Goal: Communication & Community: Answer question/provide support

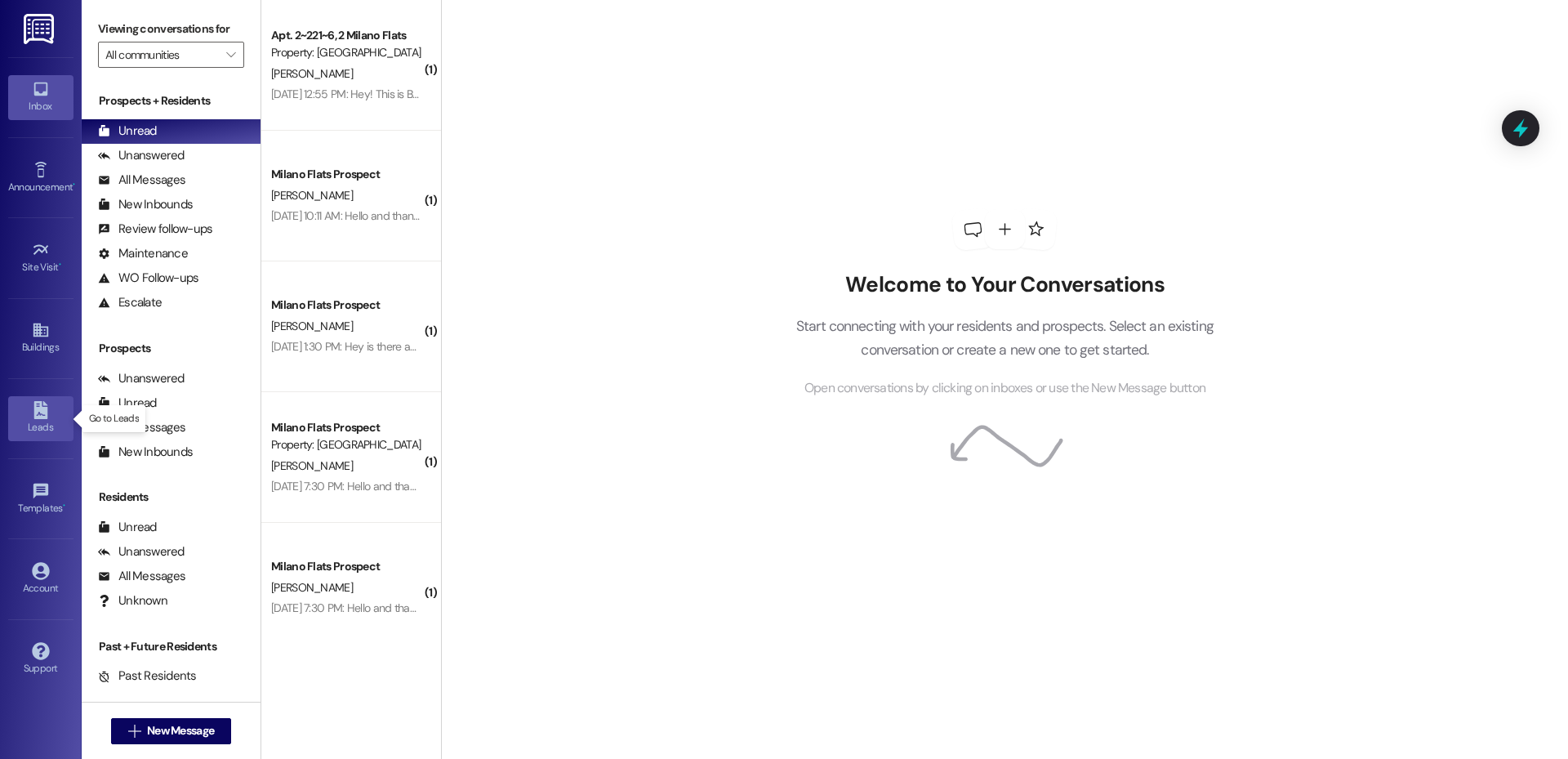
click at [56, 408] on link "Leads" at bounding box center [40, 418] width 65 height 44
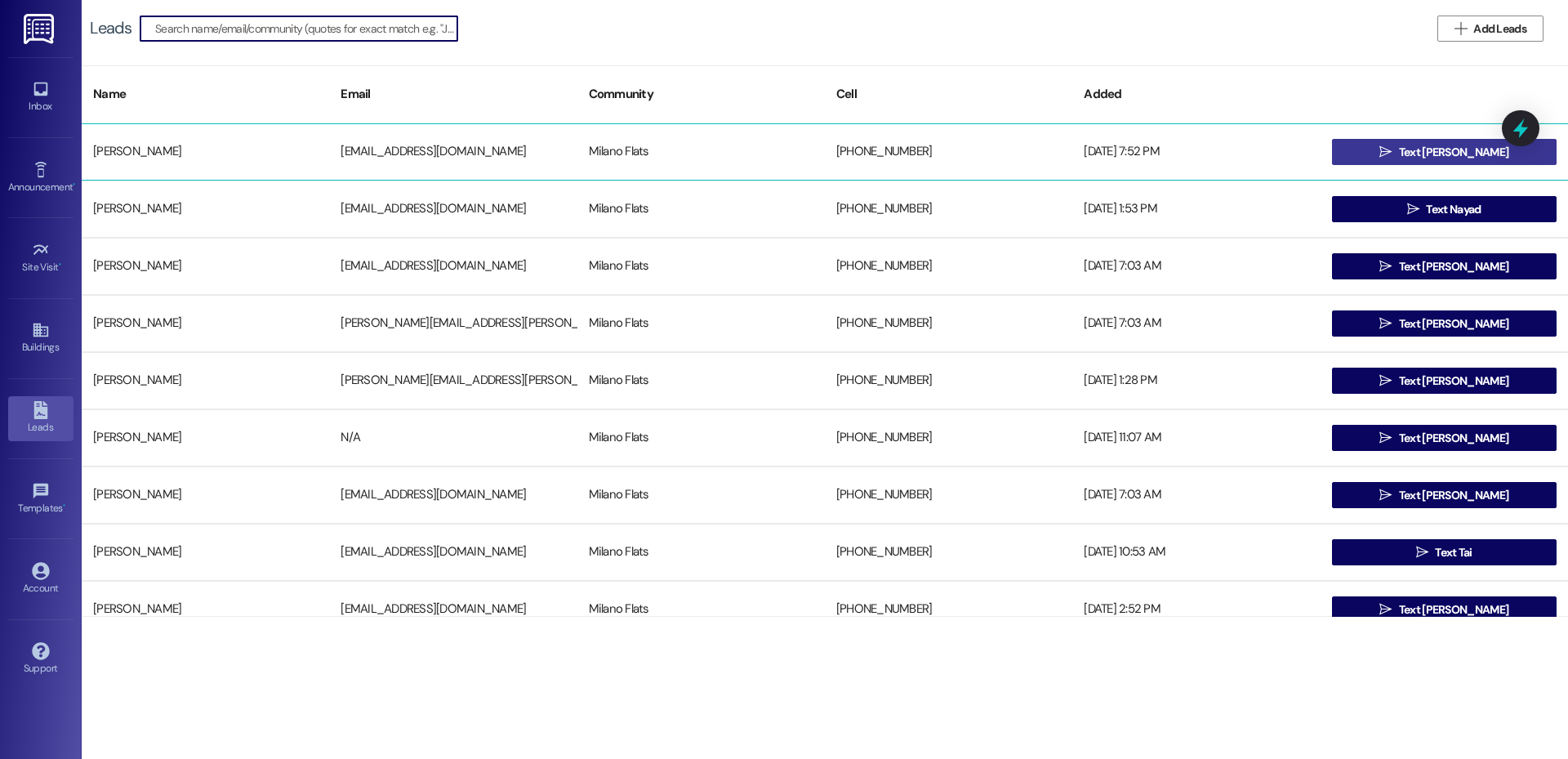
click at [1368, 148] on button " Text [PERSON_NAME]" at bounding box center [1444, 151] width 225 height 26
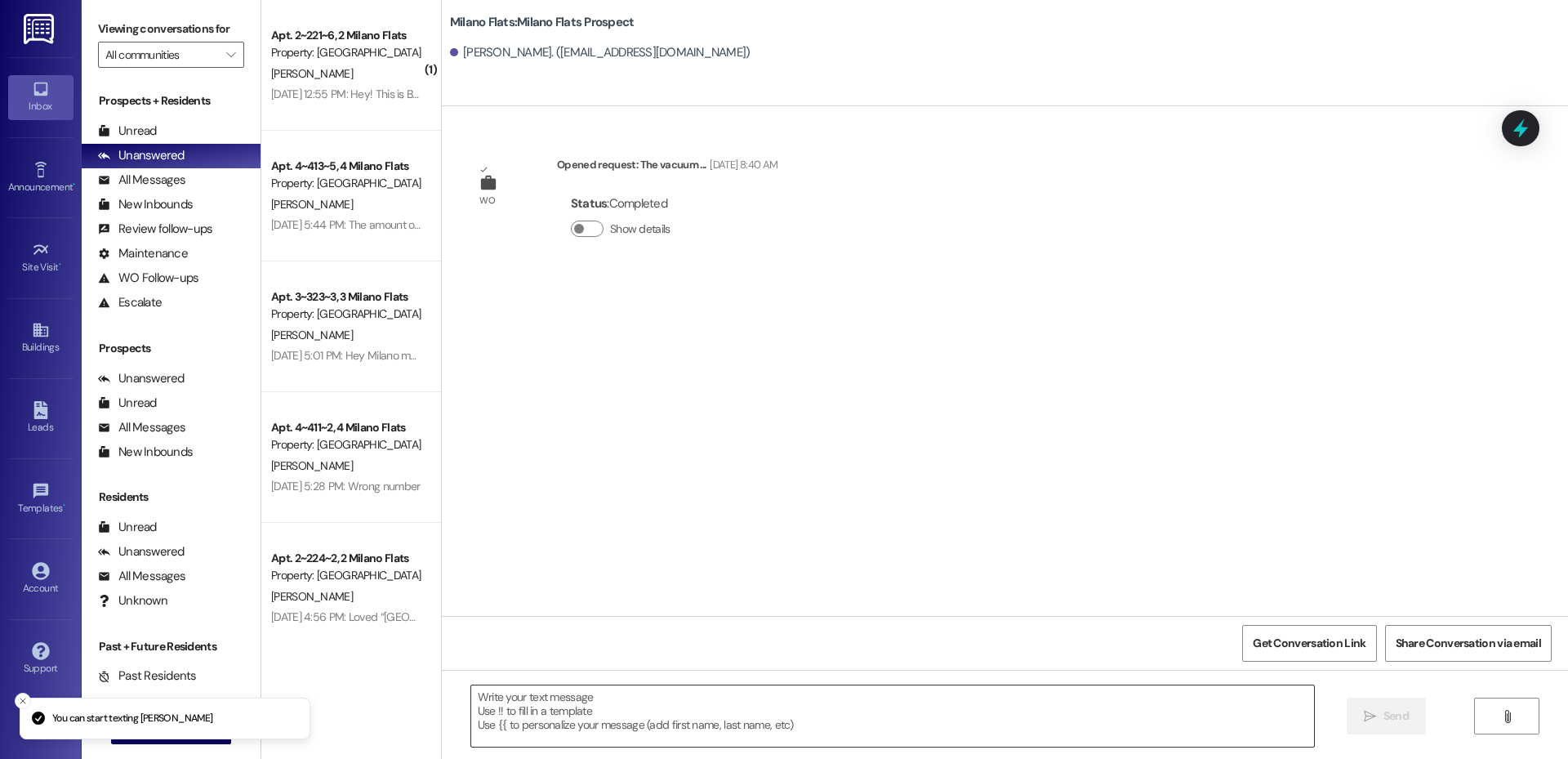
click at [607, 713] on textarea at bounding box center [892, 716] width 843 height 62
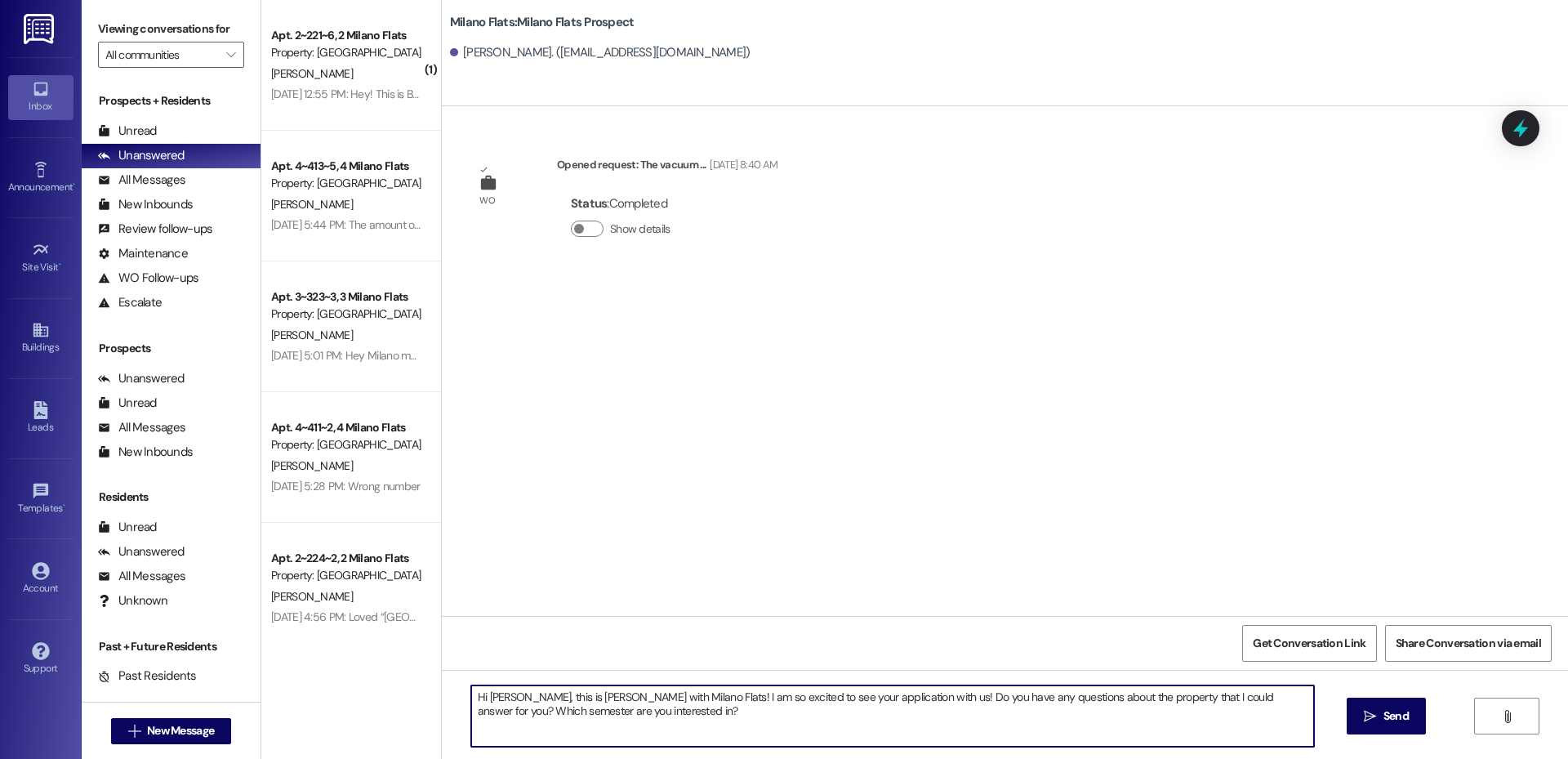
type textarea "Hi [PERSON_NAME], this is [PERSON_NAME] with Milano Flats! I am so excited to s…"
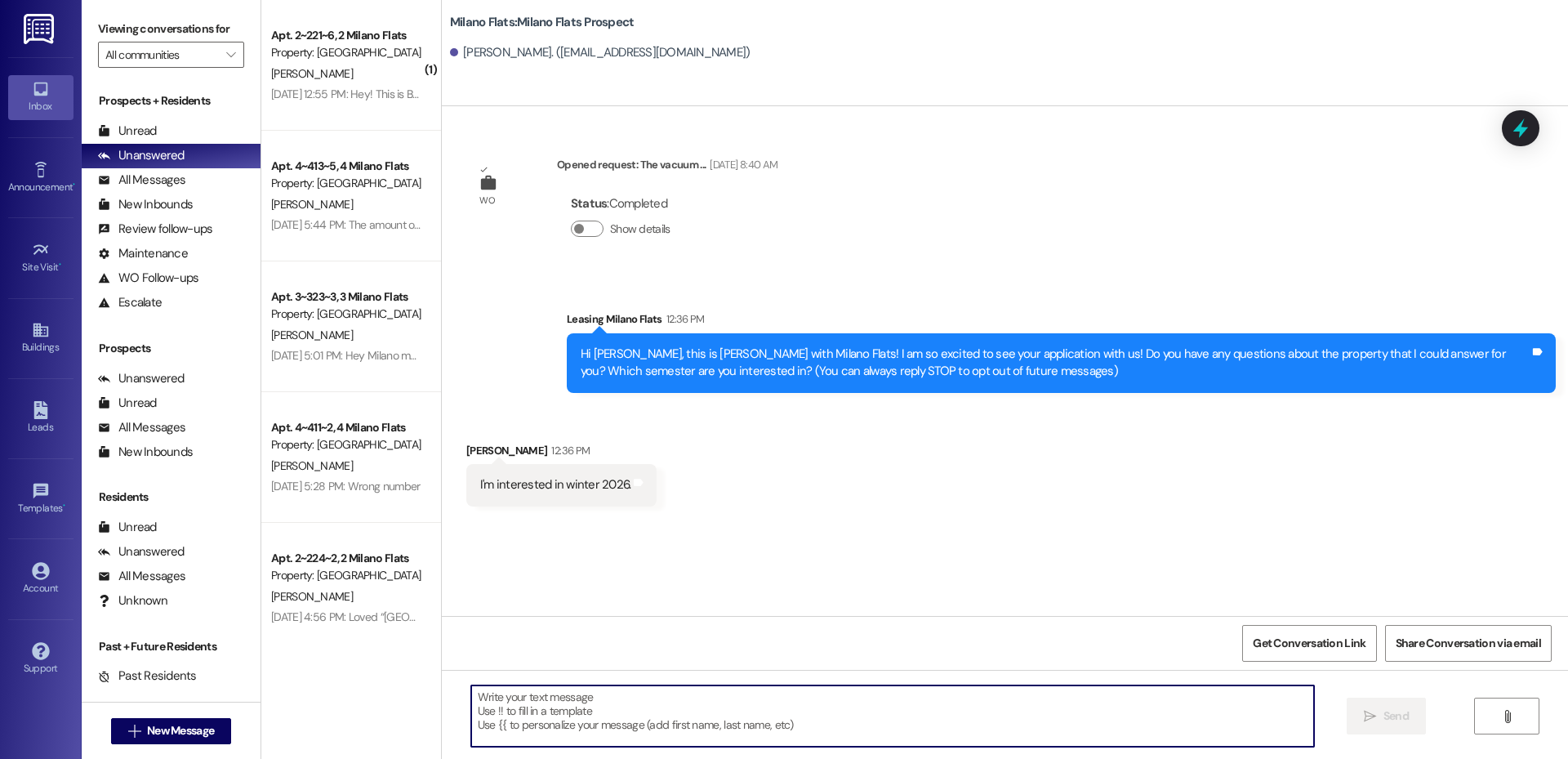
click at [550, 713] on textarea at bounding box center [892, 716] width 843 height 62
type textarea "P"
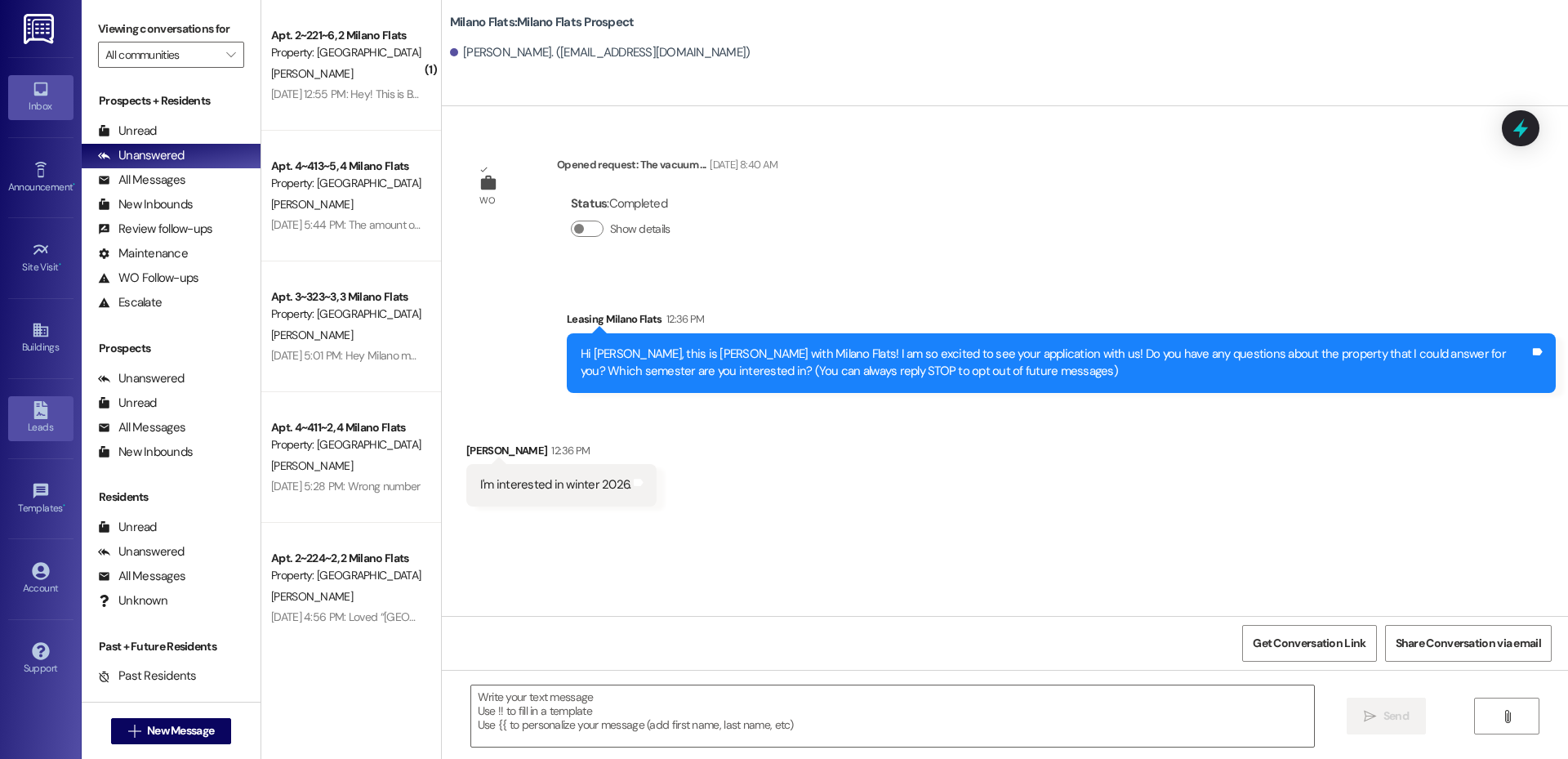
click at [52, 412] on link "Leads" at bounding box center [40, 418] width 65 height 44
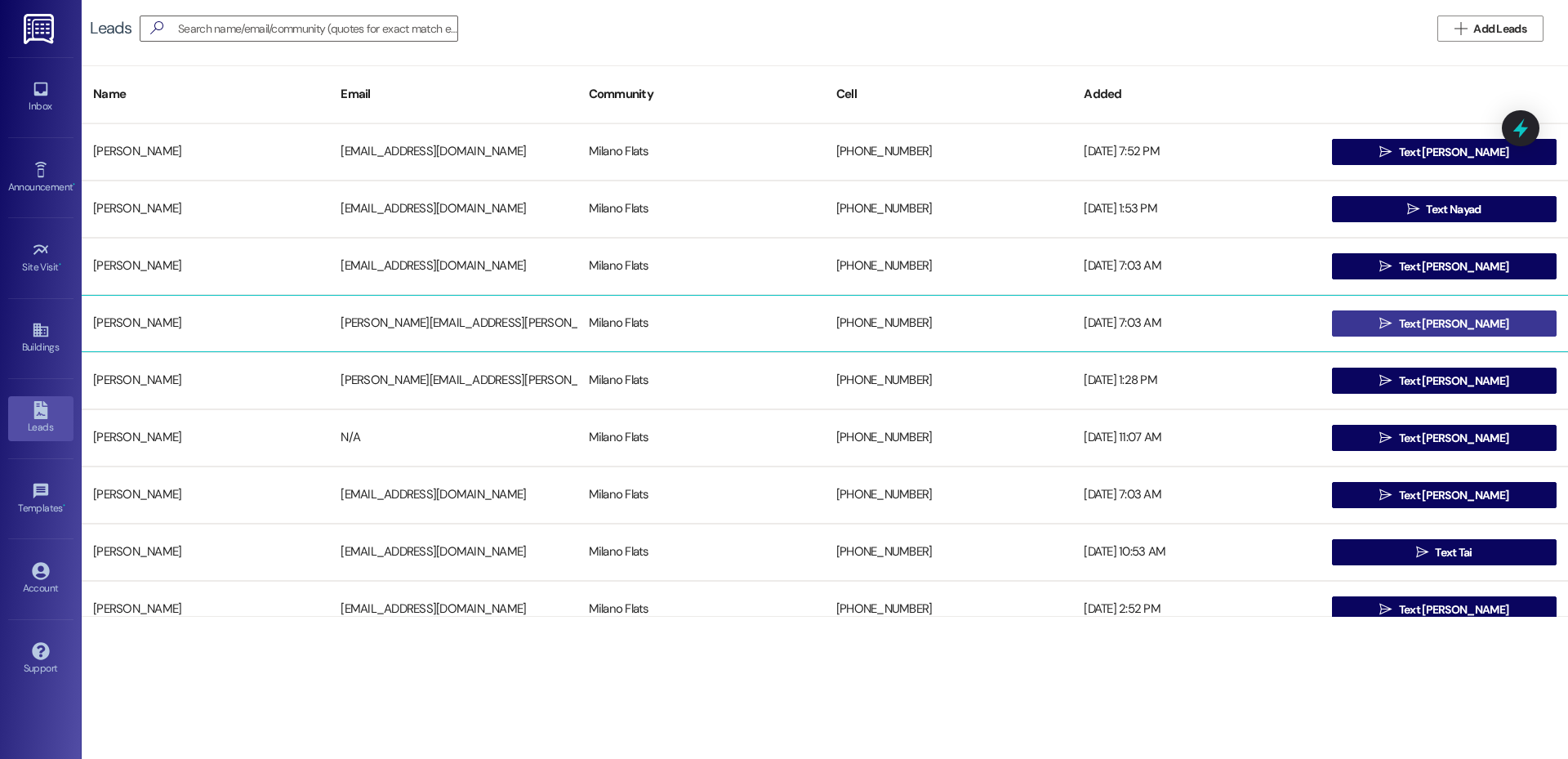
click at [1389, 320] on button " Text [PERSON_NAME]" at bounding box center [1444, 323] width 225 height 26
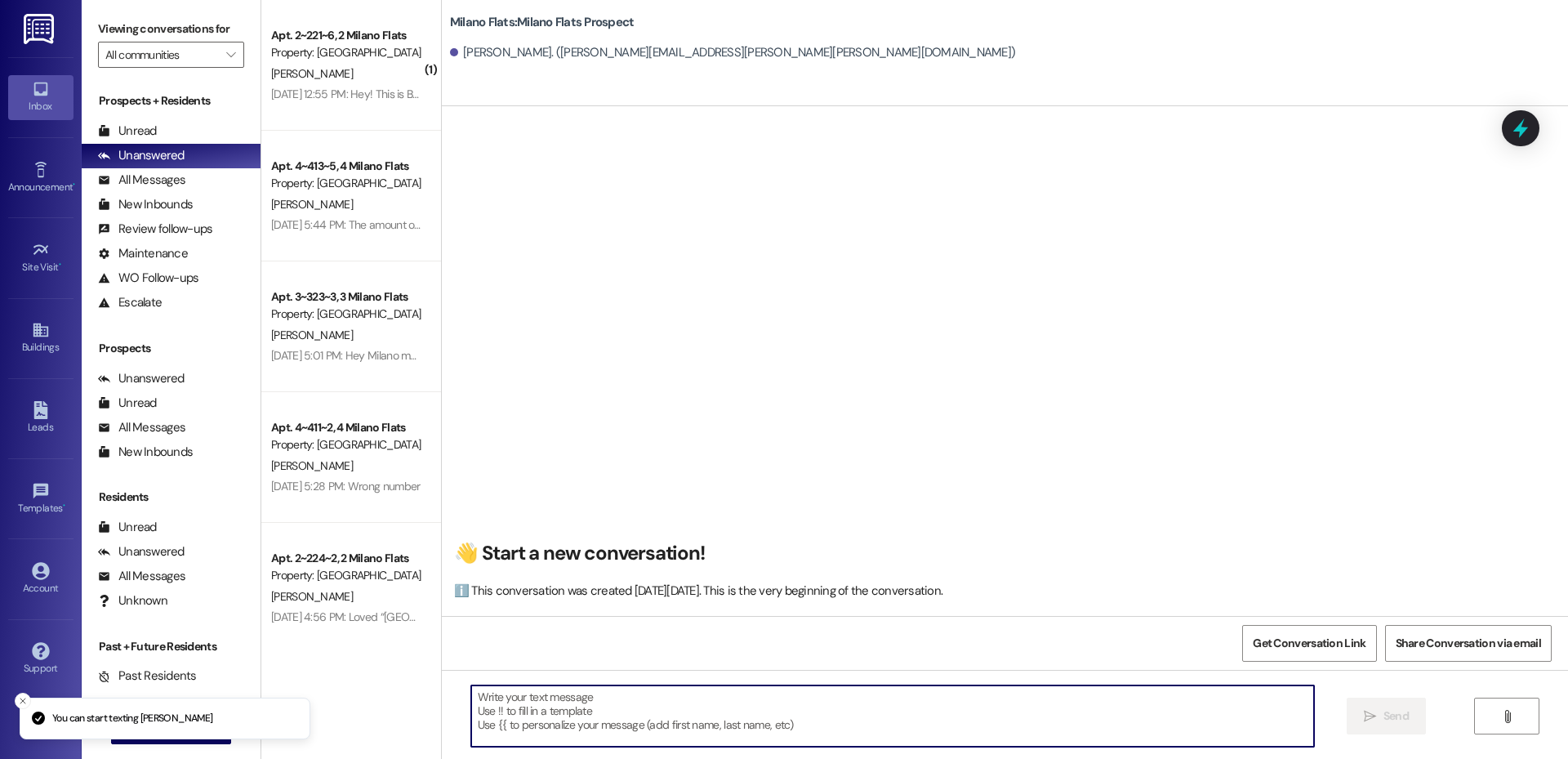
click at [674, 696] on textarea at bounding box center [892, 716] width 843 height 62
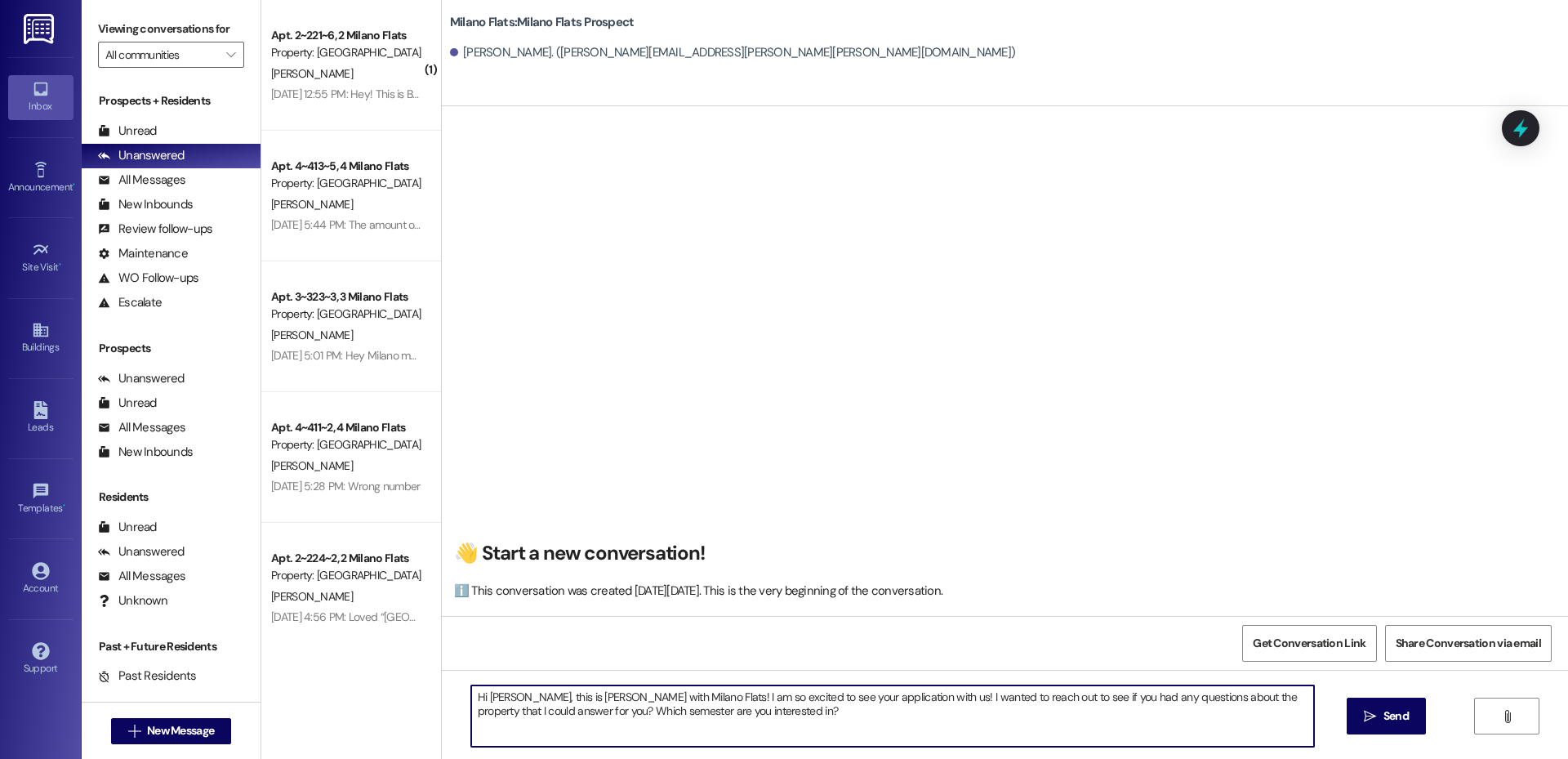
type textarea "Hi [PERSON_NAME], this is [PERSON_NAME] with Milano Flats! I am so excited to s…"
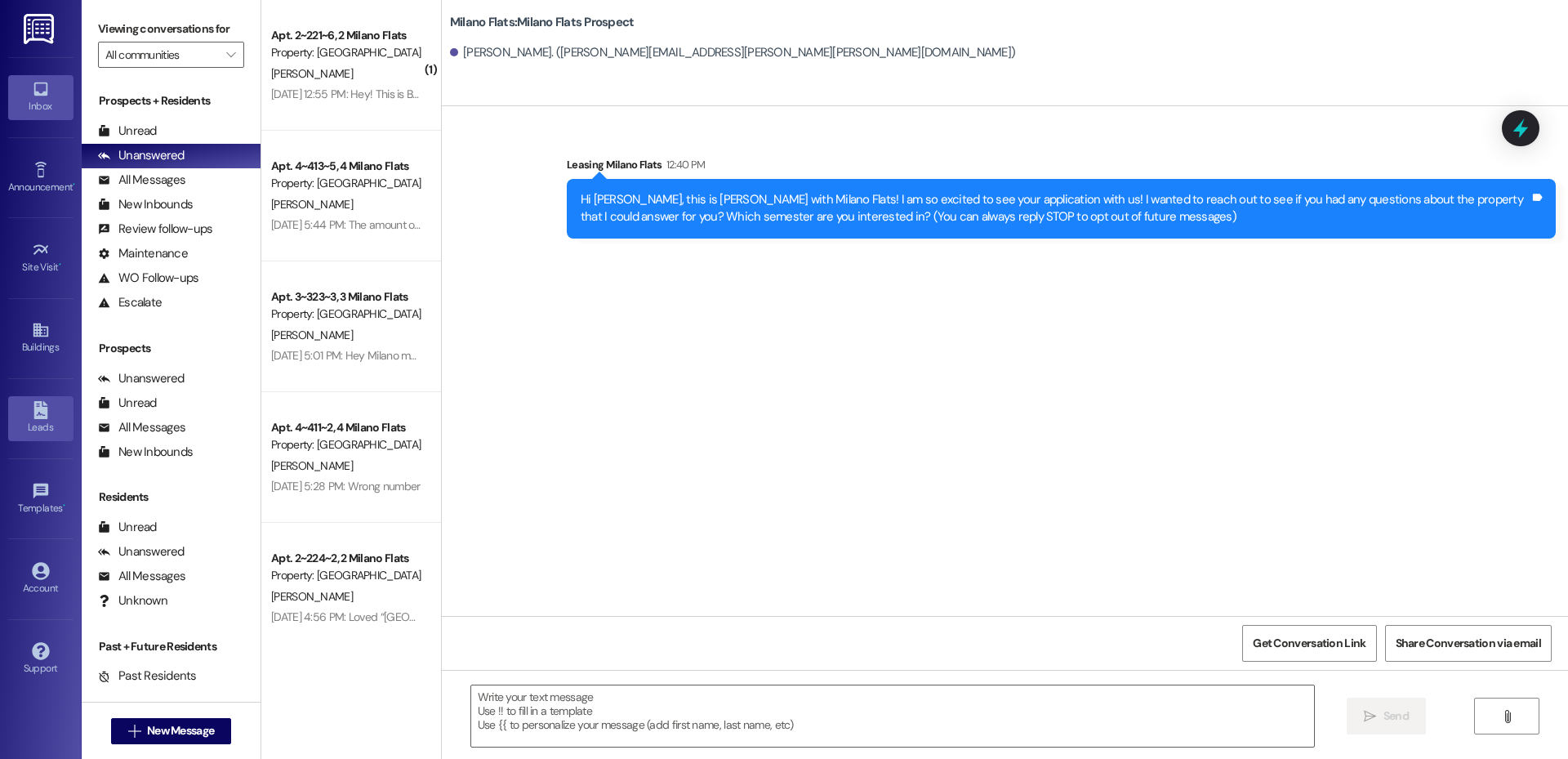
click at [53, 417] on link "Leads" at bounding box center [40, 418] width 65 height 44
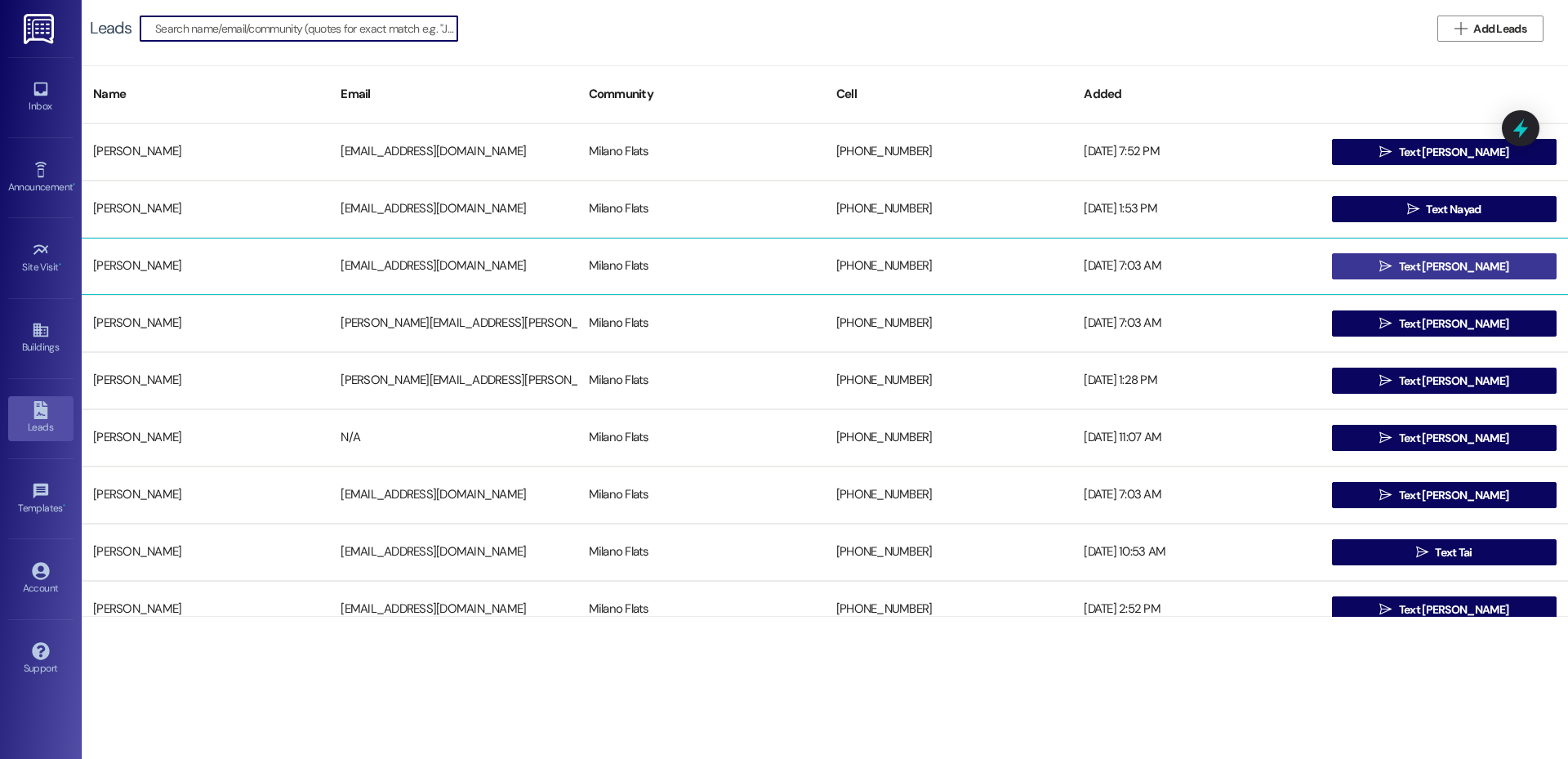
click at [1353, 263] on button " Text [PERSON_NAME]" at bounding box center [1444, 266] width 225 height 26
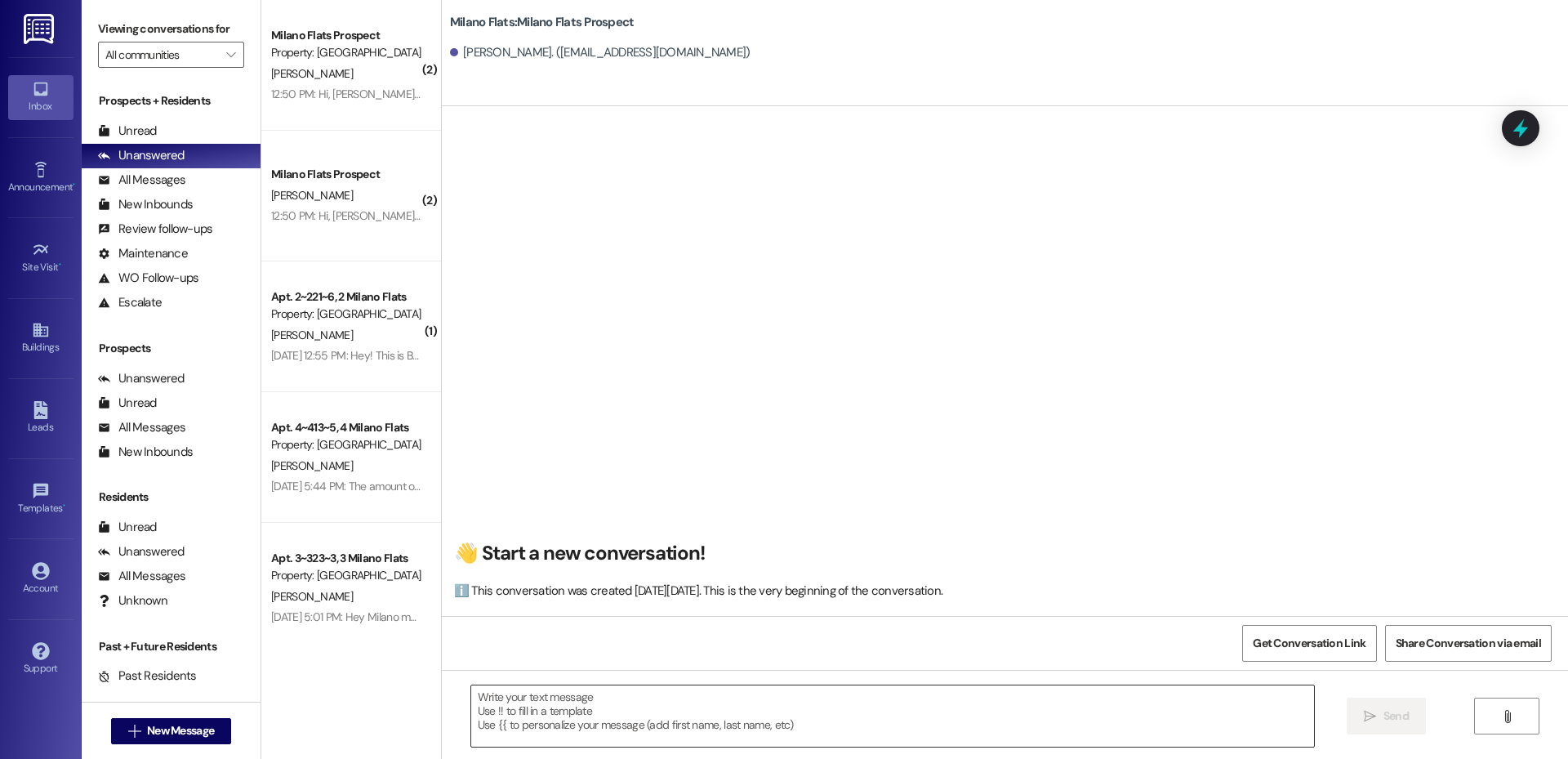
click at [572, 722] on textarea at bounding box center [892, 716] width 843 height 62
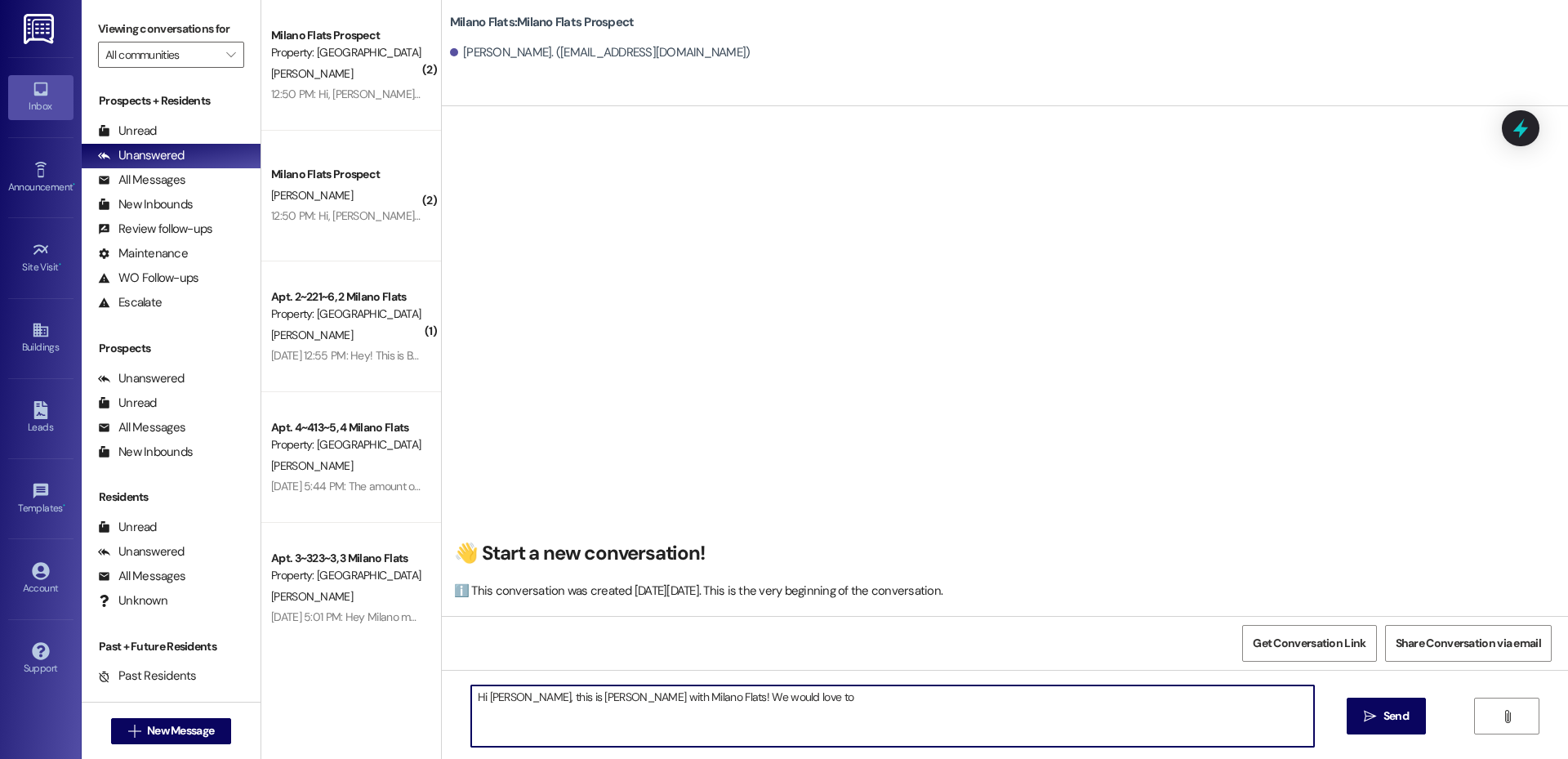
click at [777, 692] on textarea "Hi [PERSON_NAME], this is [PERSON_NAME] with Milano Flats! We would love to" at bounding box center [892, 716] width 843 height 62
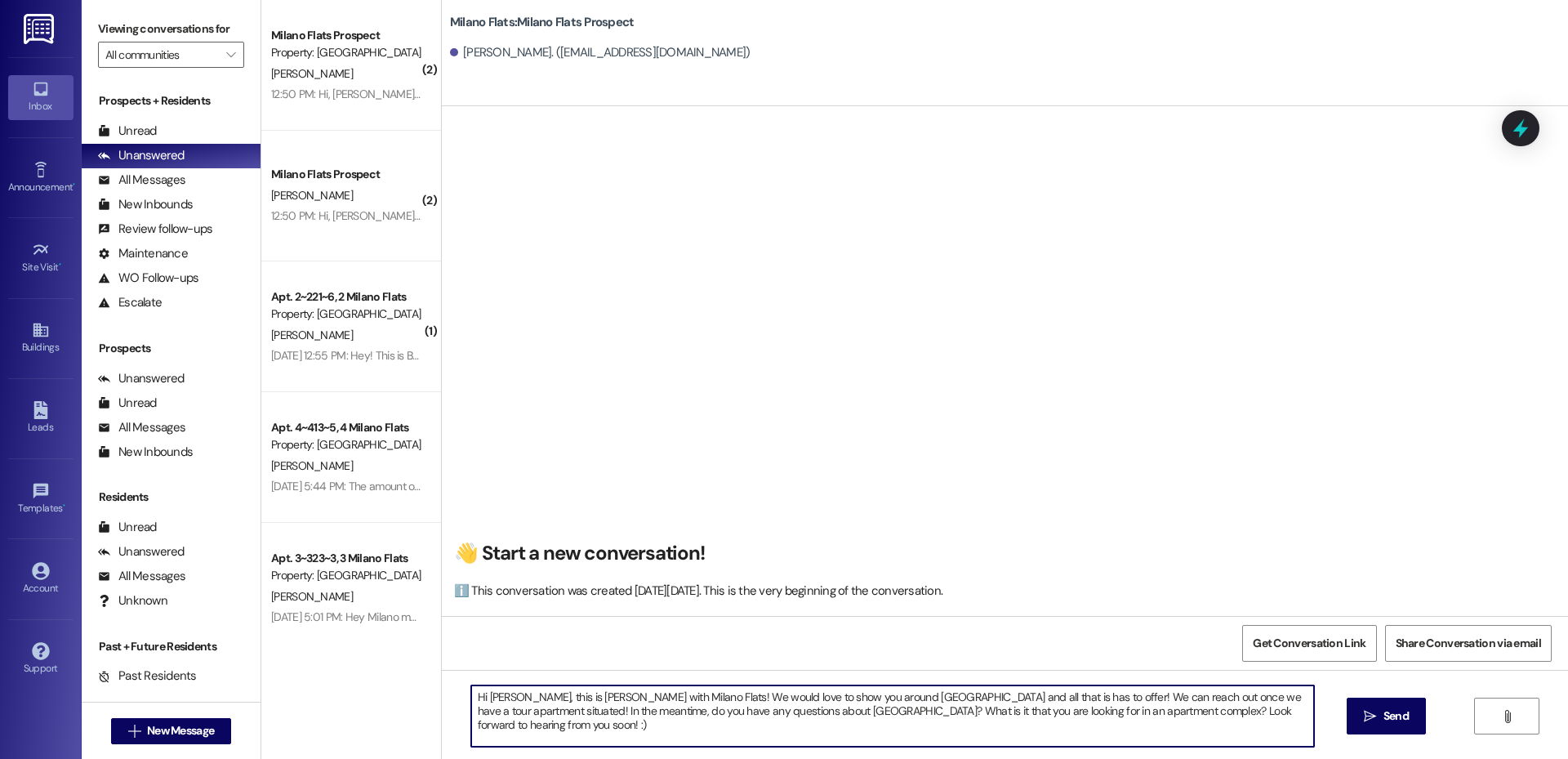
type textarea "Hi [PERSON_NAME], this is [PERSON_NAME] with Milano Flats! We would love to sho…"
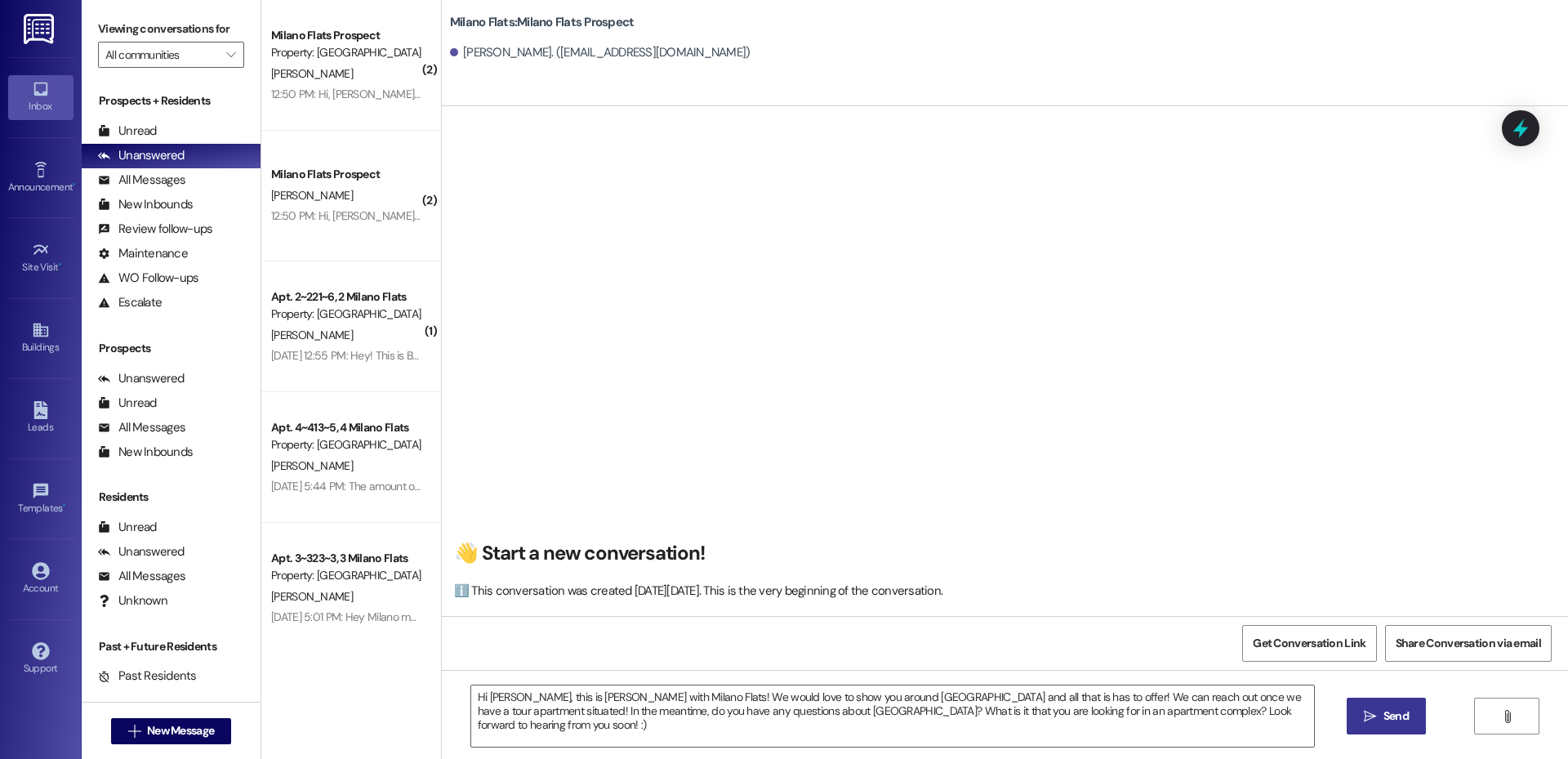
click at [1352, 707] on button " Send" at bounding box center [1385, 716] width 79 height 37
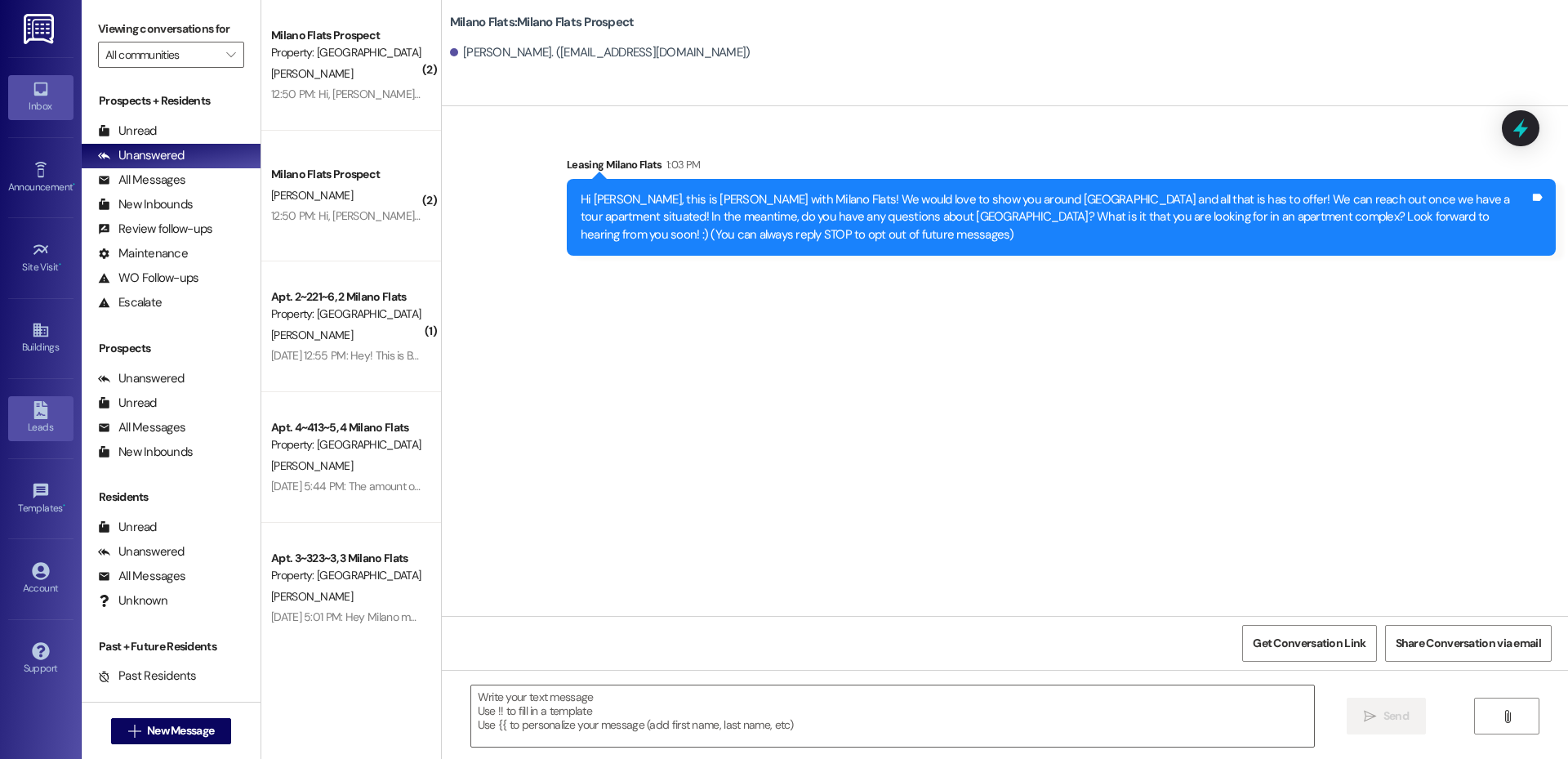
click at [38, 424] on div "Leads" at bounding box center [41, 427] width 82 height 17
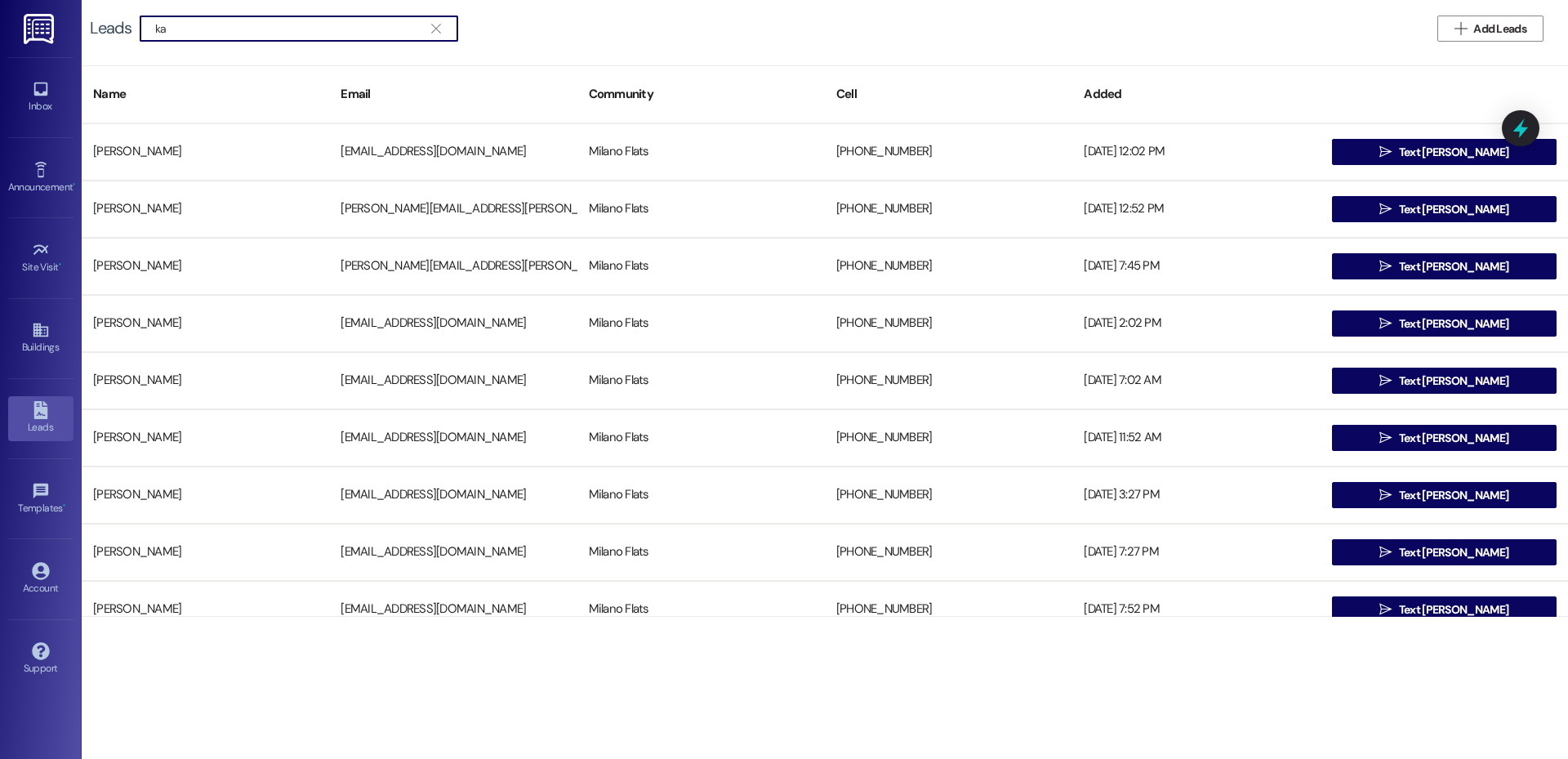
type input "k"
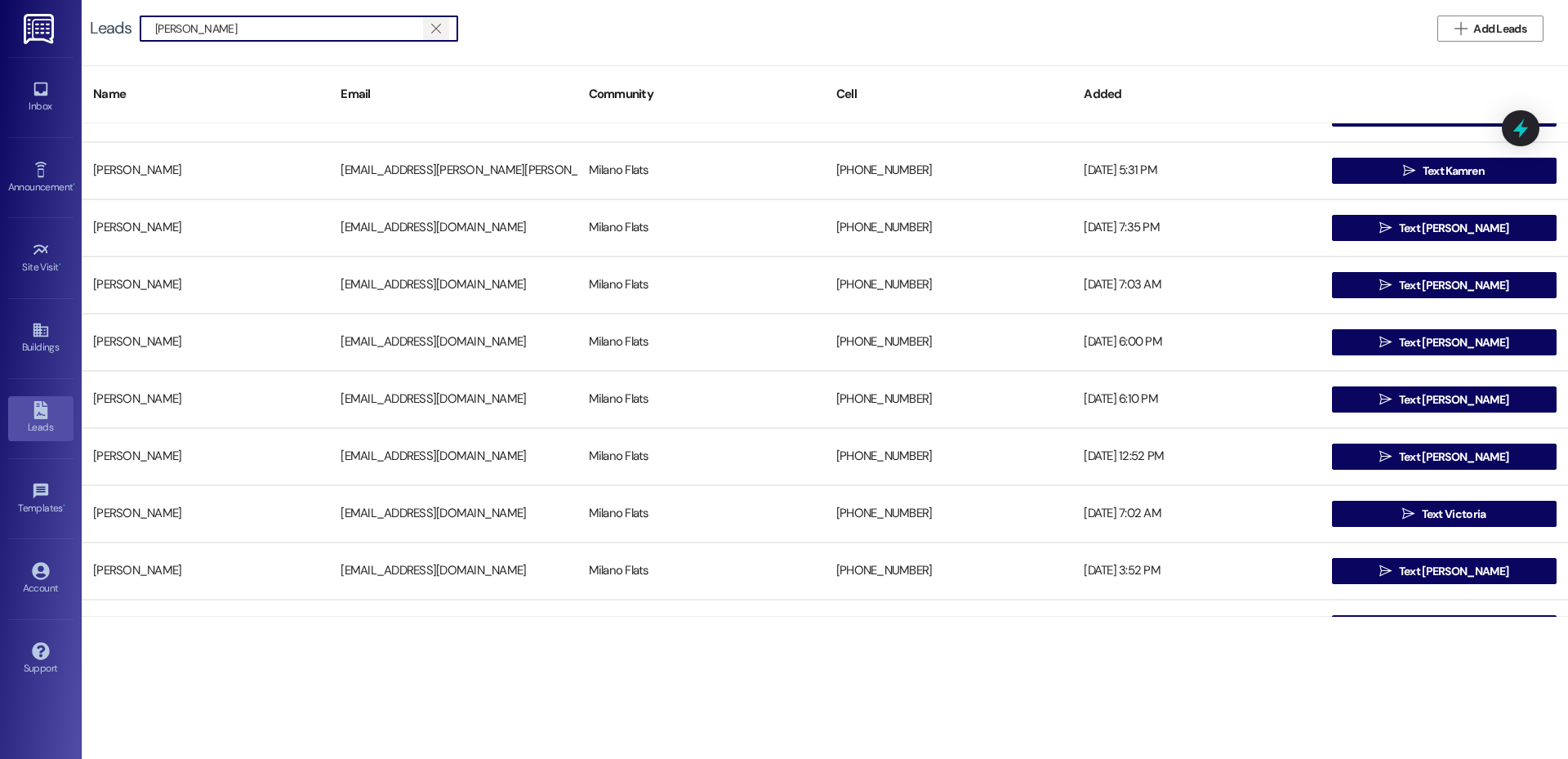
type input "[PERSON_NAME]"
click at [434, 18] on span "" at bounding box center [435, 28] width 16 height 24
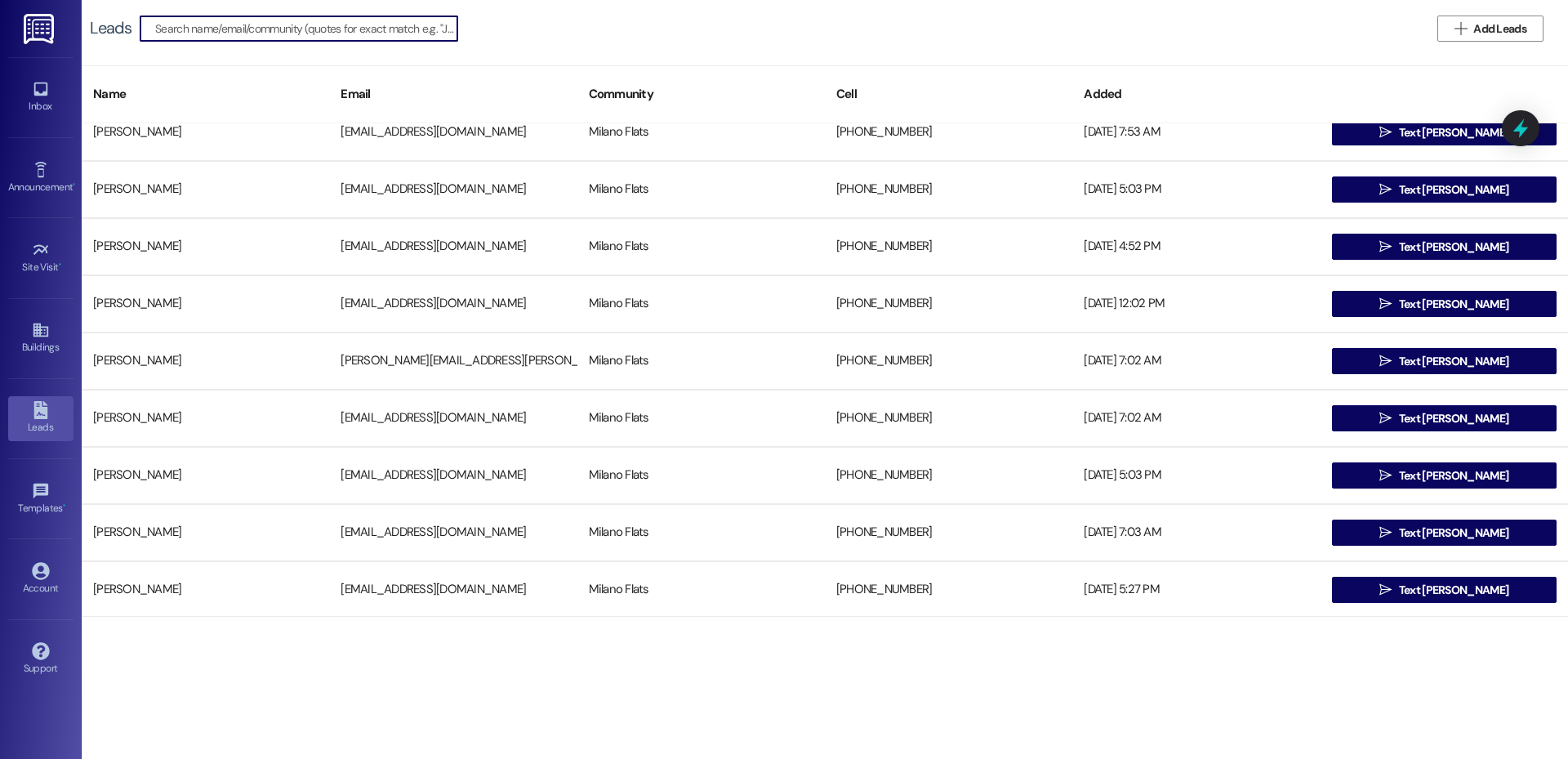
scroll to position [4004, 0]
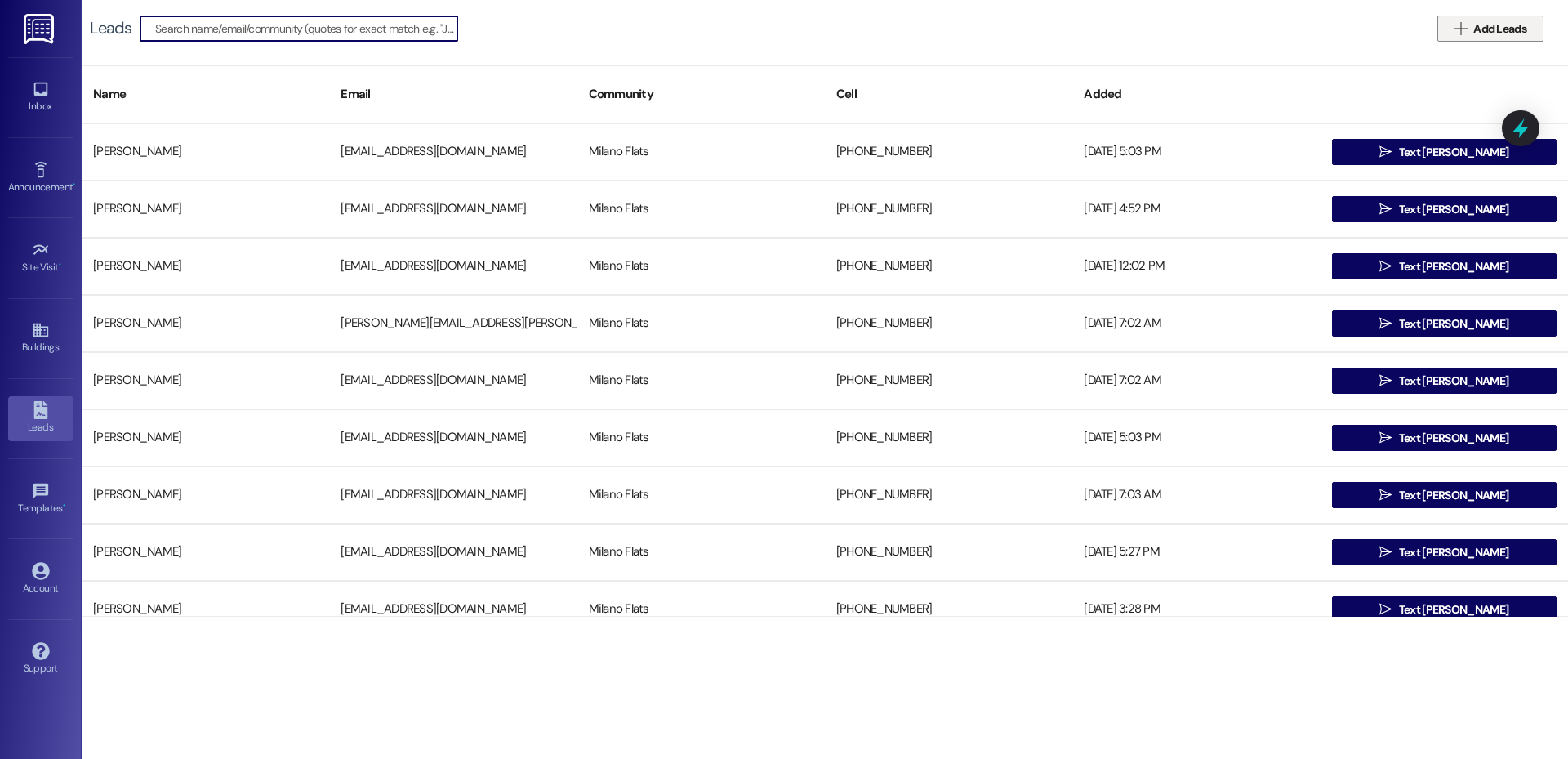
click at [1486, 30] on span "Add Leads" at bounding box center [1500, 29] width 53 height 18
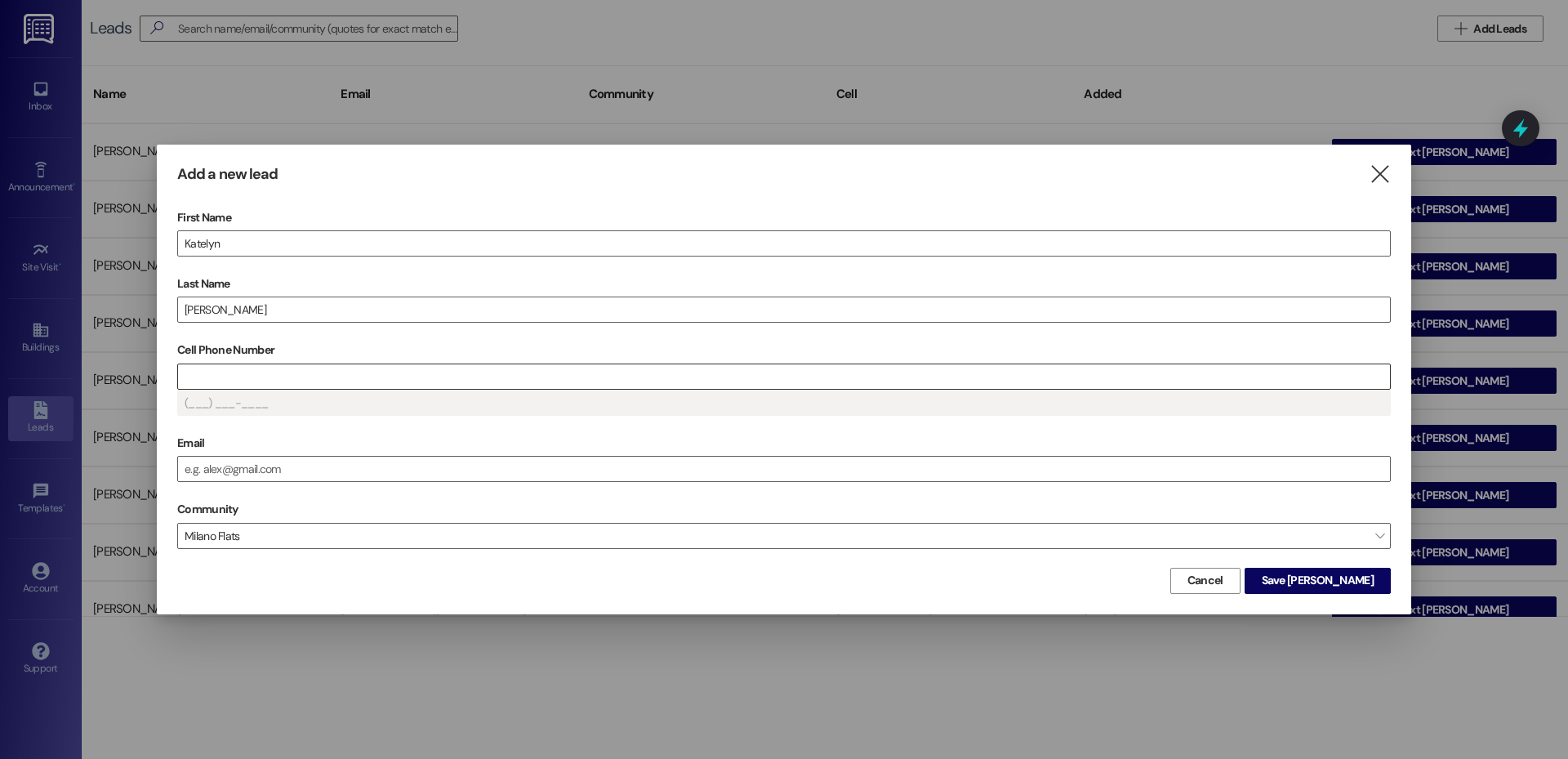
click at [218, 367] on input "Cell Phone Number" at bounding box center [783, 376] width 1212 height 24
click at [274, 462] on input "Email" at bounding box center [783, 469] width 1212 height 24
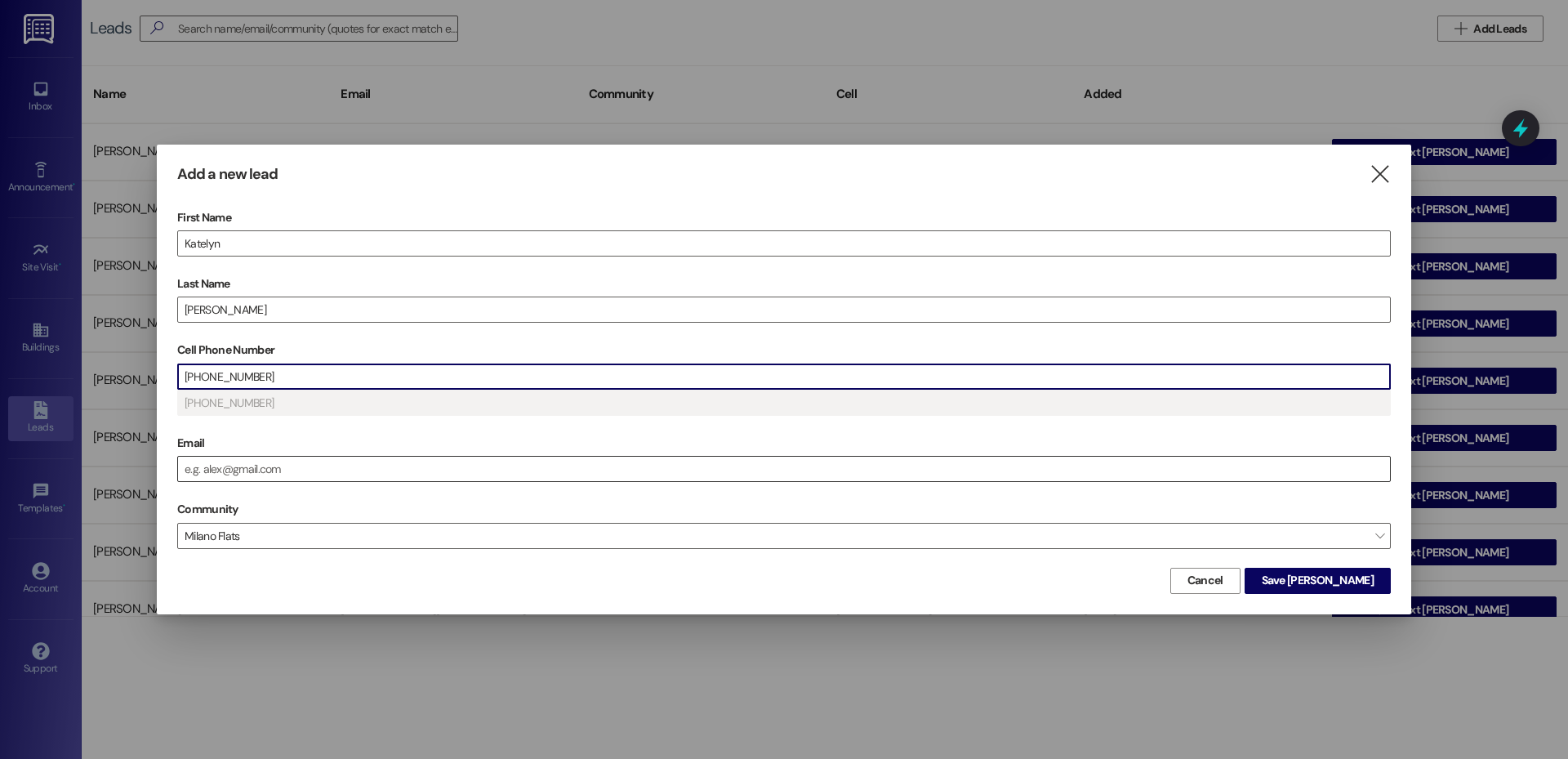
click at [273, 473] on input "Email" at bounding box center [783, 469] width 1212 height 24
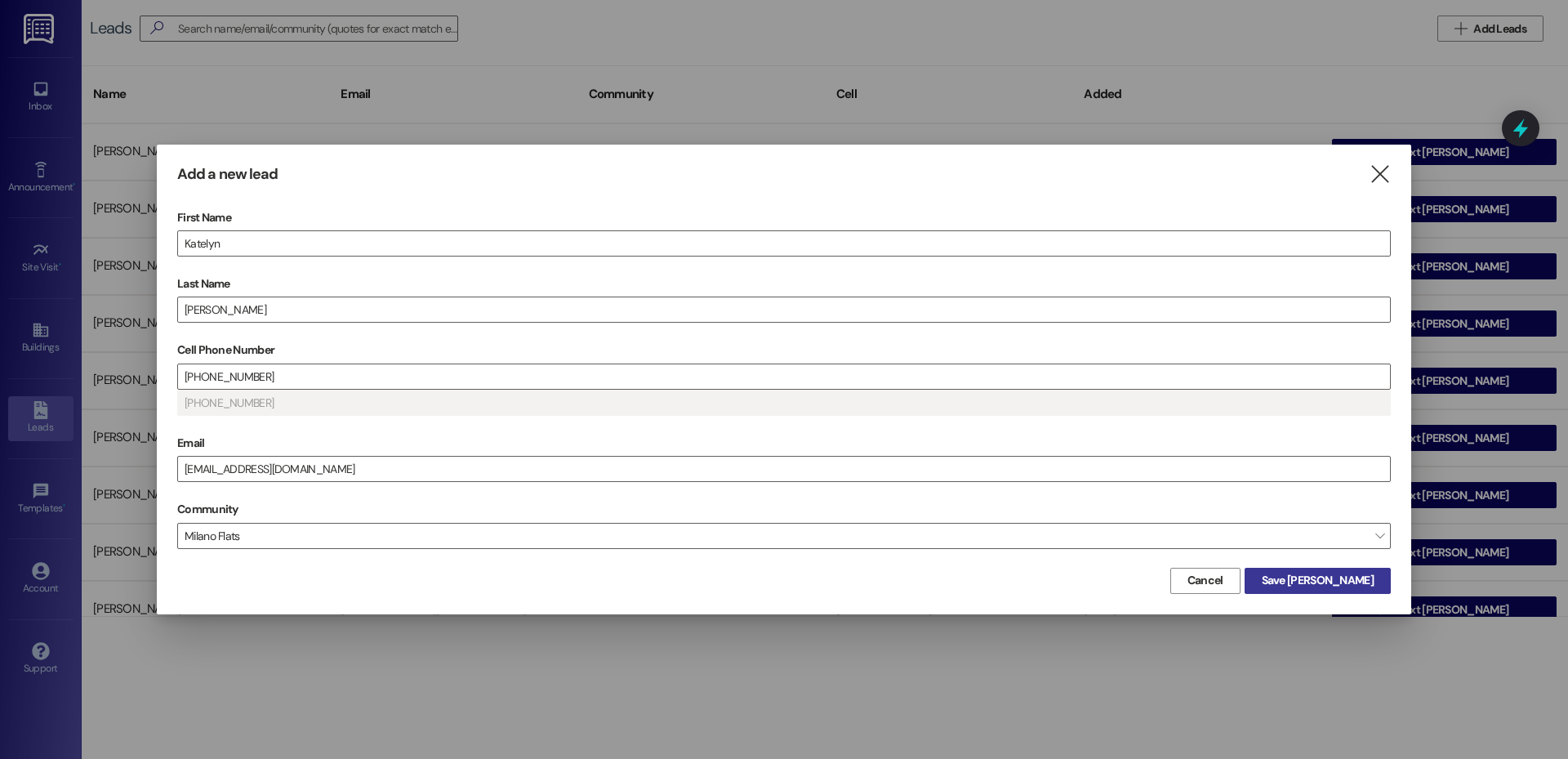
click at [1346, 576] on span "Save [PERSON_NAME]" at bounding box center [1317, 581] width 112 height 18
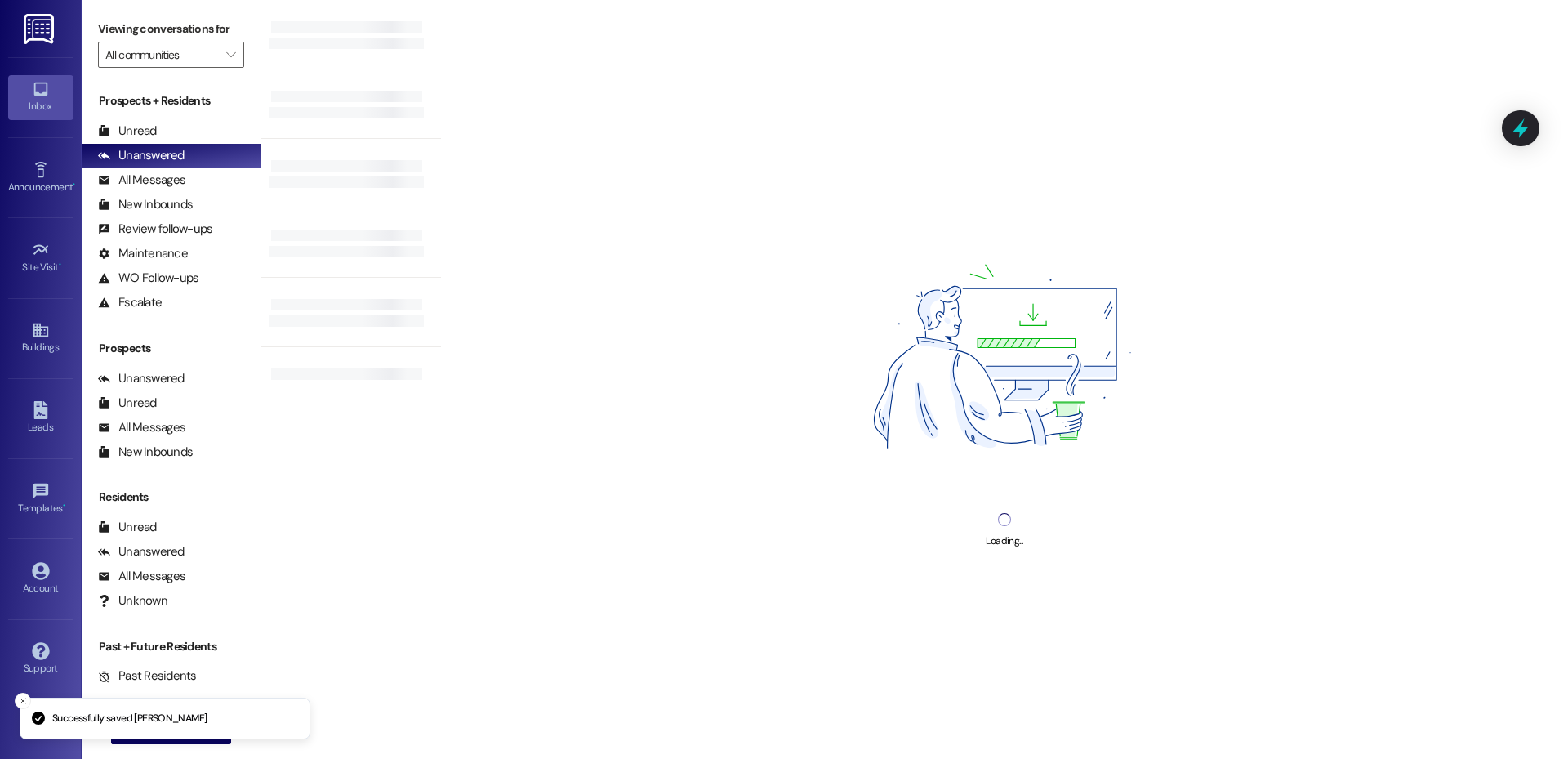
click at [567, 709] on div "Loading..." at bounding box center [1005, 379] width 1127 height 759
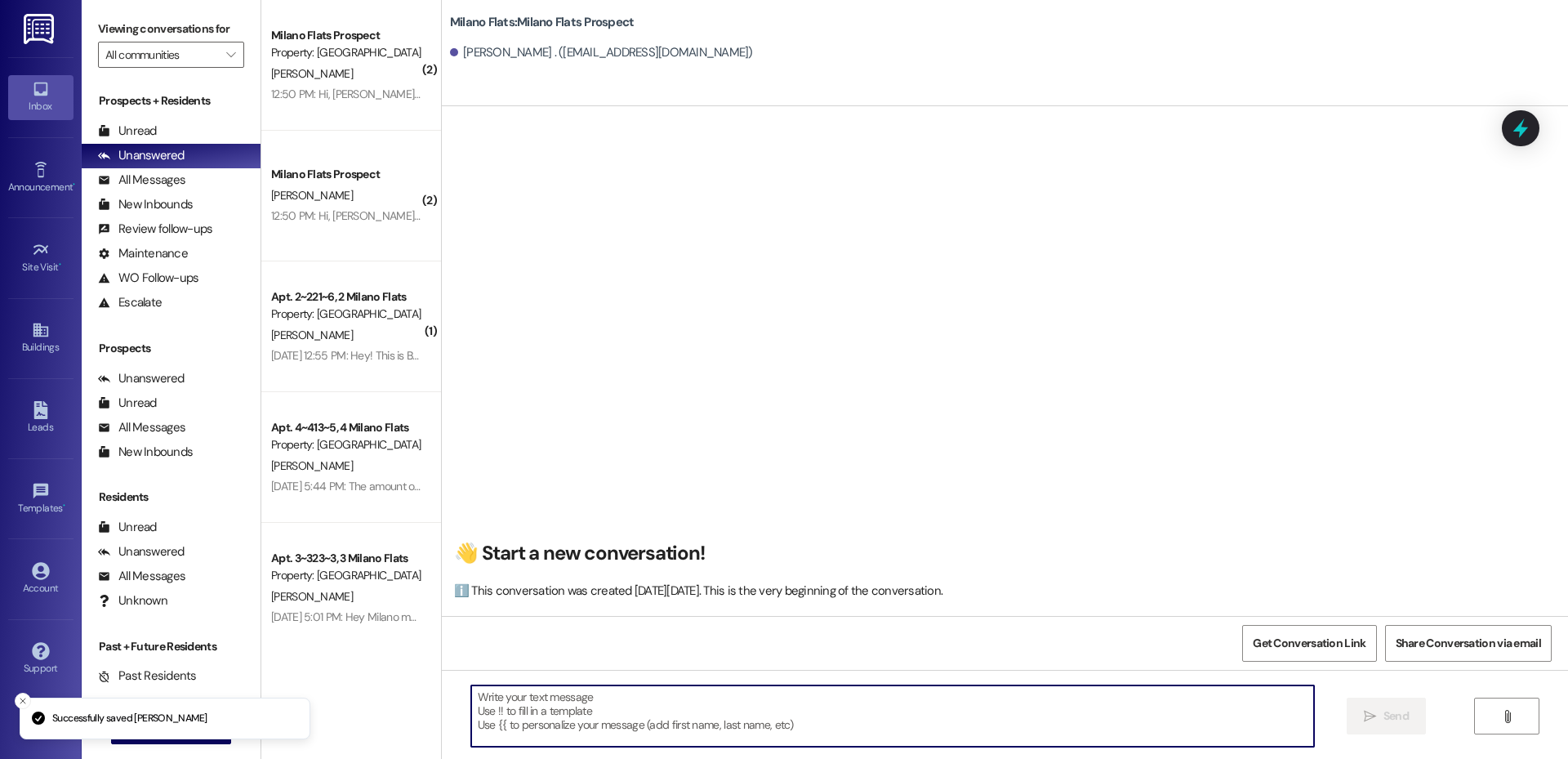
click at [572, 709] on textarea at bounding box center [892, 716] width 843 height 62
click at [576, 716] on textarea at bounding box center [892, 716] width 843 height 62
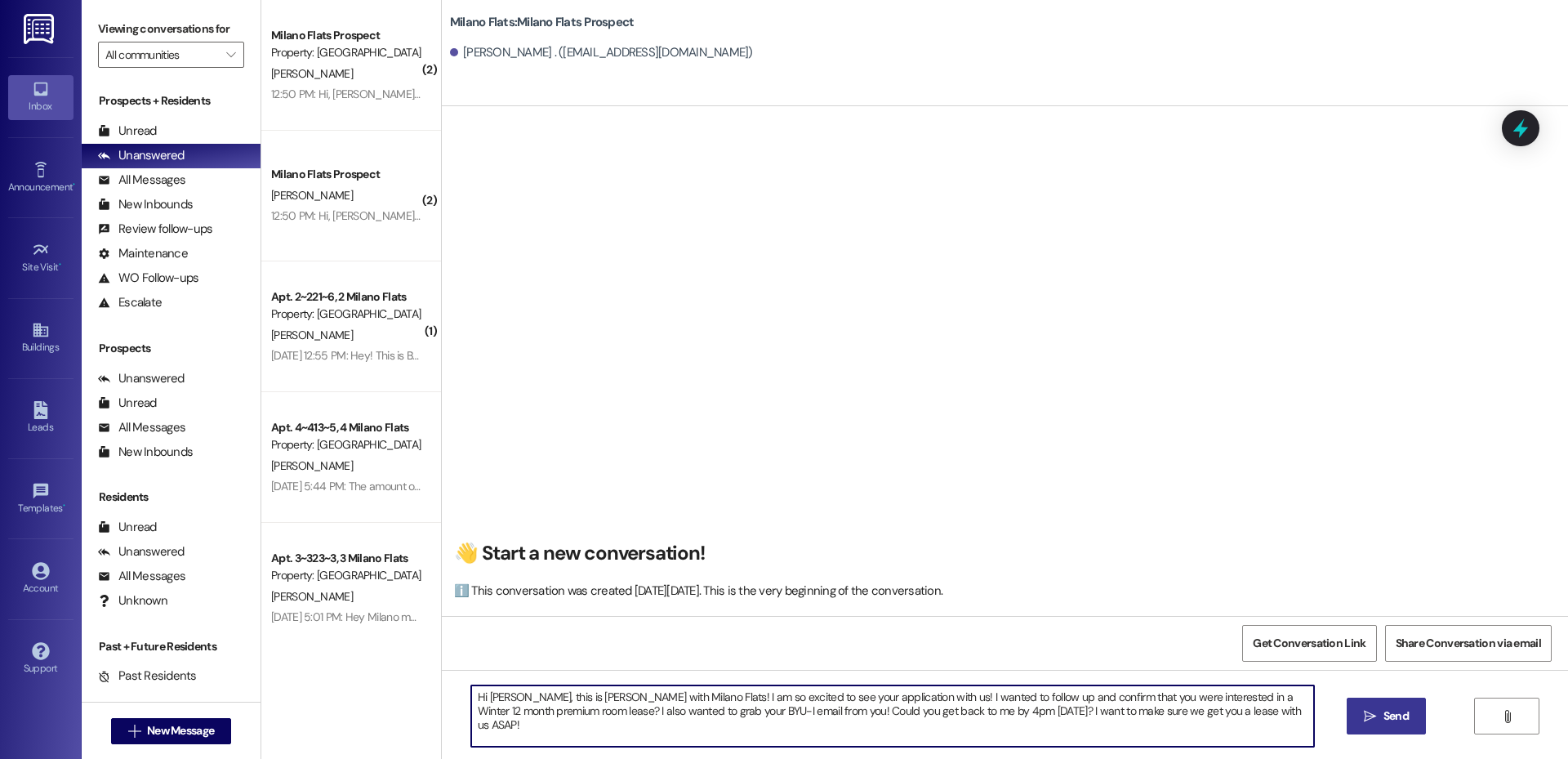
type textarea "Hi [PERSON_NAME], this is [PERSON_NAME] with Milano Flats! I am so excited to s…"
click at [1377, 712] on span " Send" at bounding box center [1386, 716] width 52 height 18
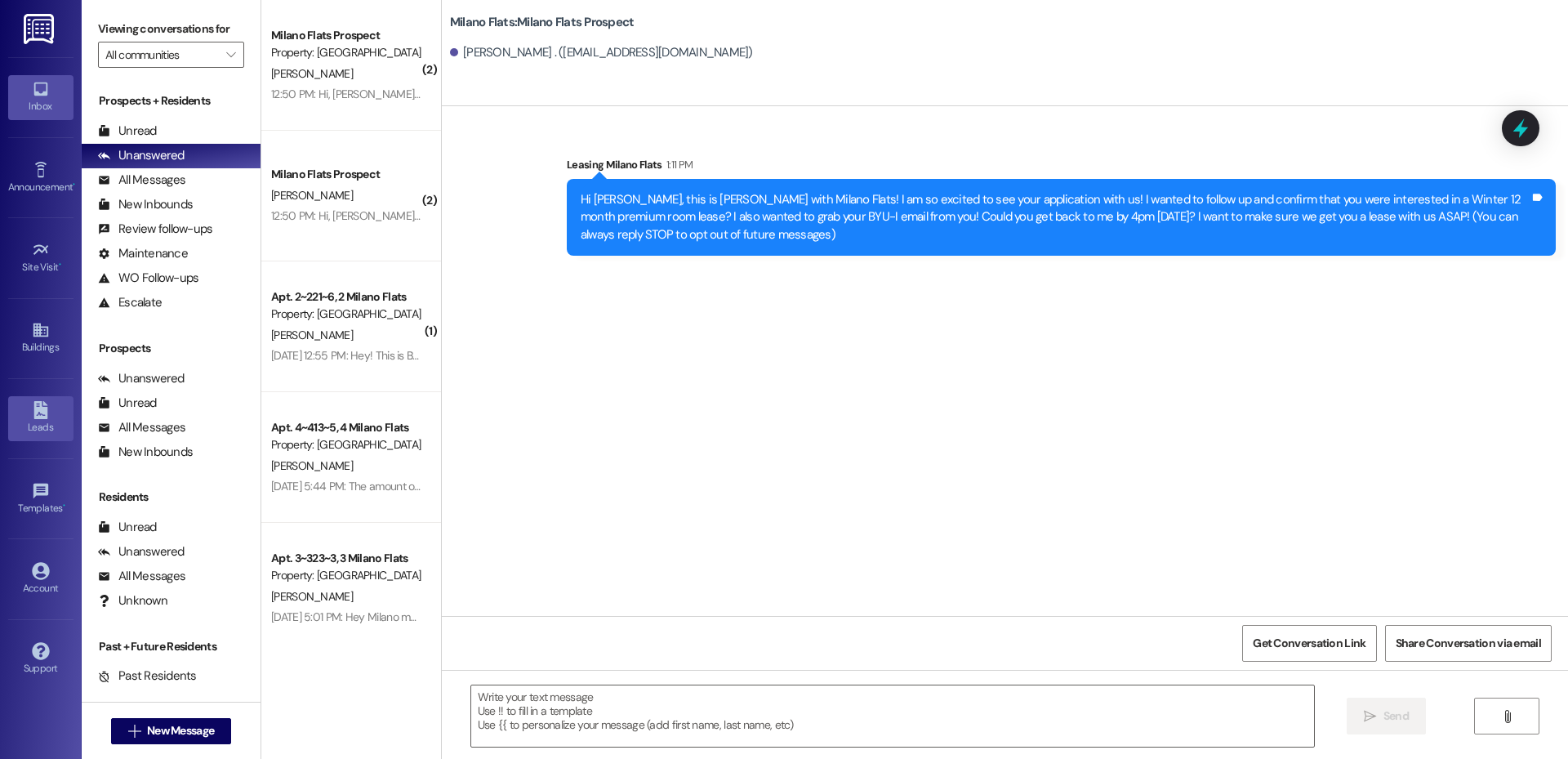
click at [47, 418] on icon at bounding box center [40, 410] width 14 height 18
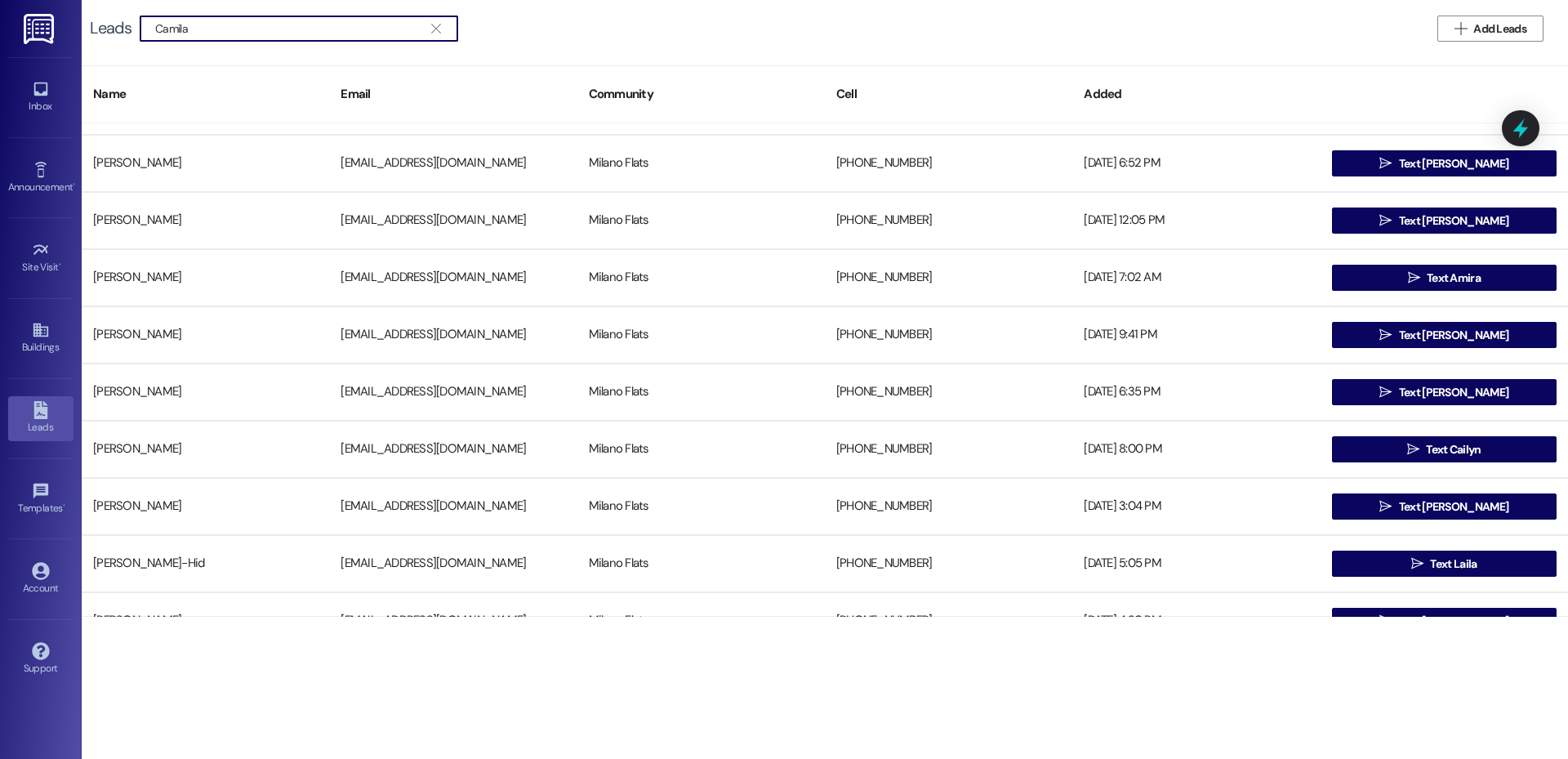
scroll to position [572, 0]
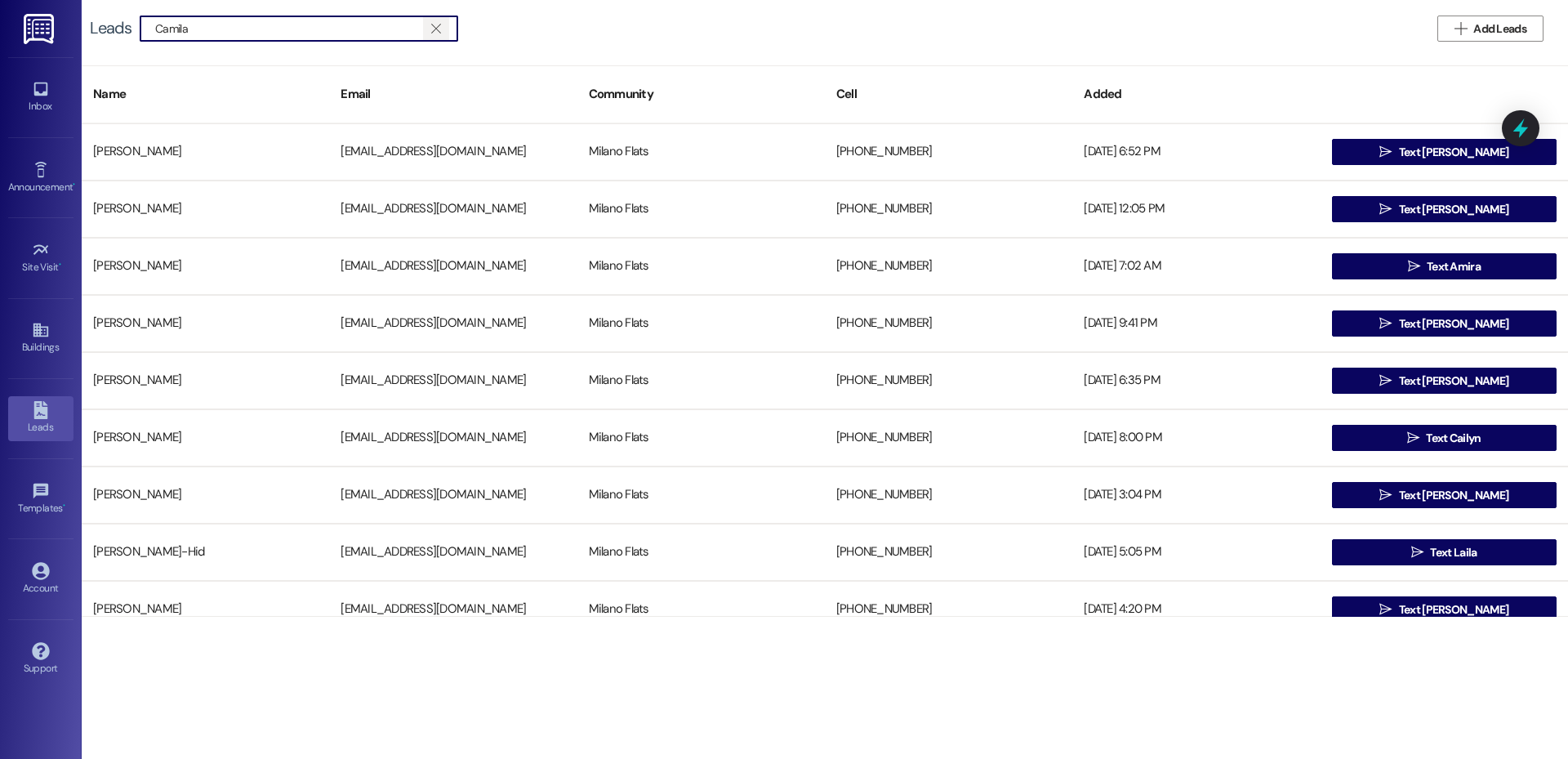
type input "Camila"
click at [444, 23] on button "" at bounding box center [435, 28] width 26 height 24
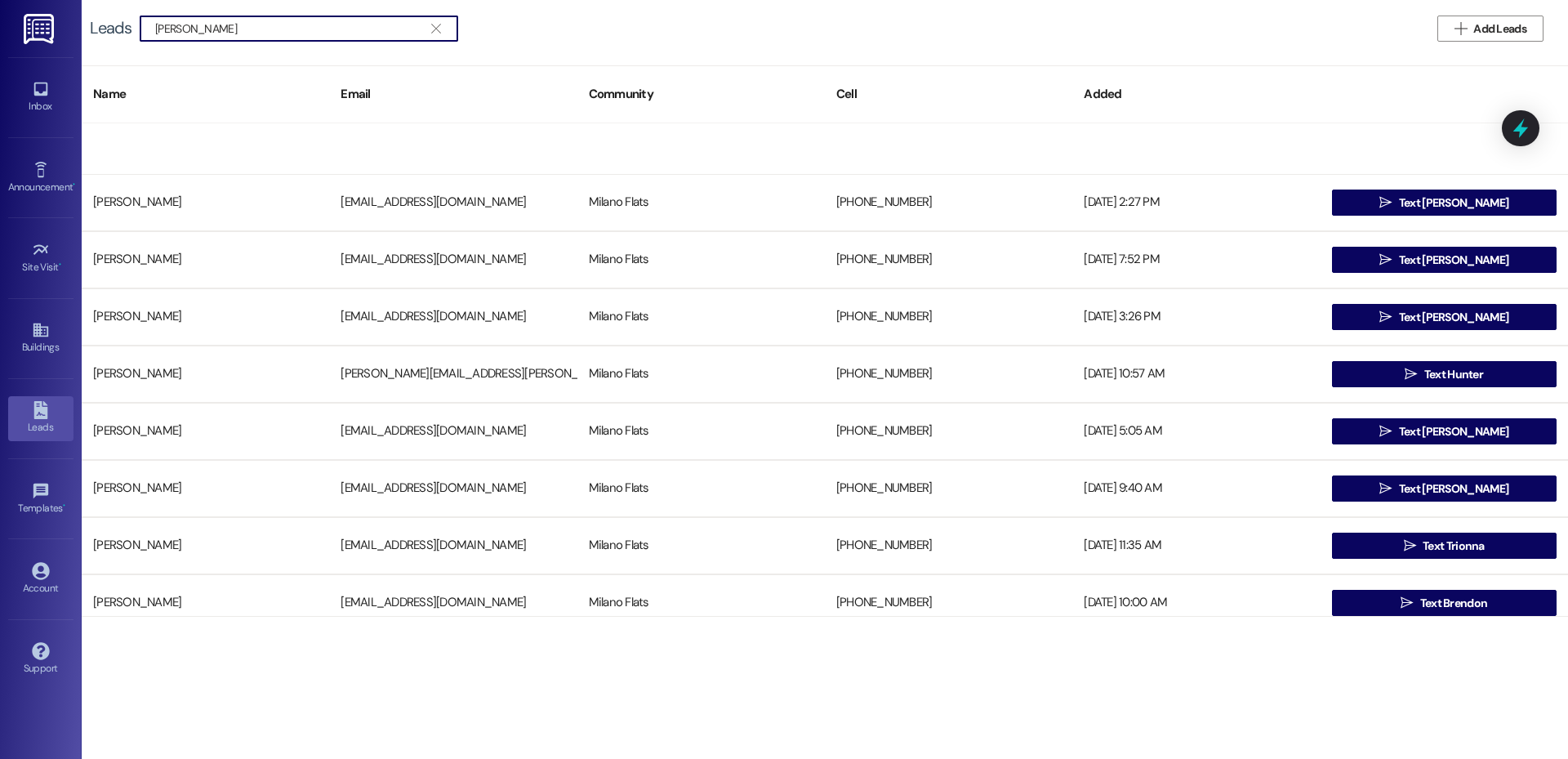
scroll to position [1334, 0]
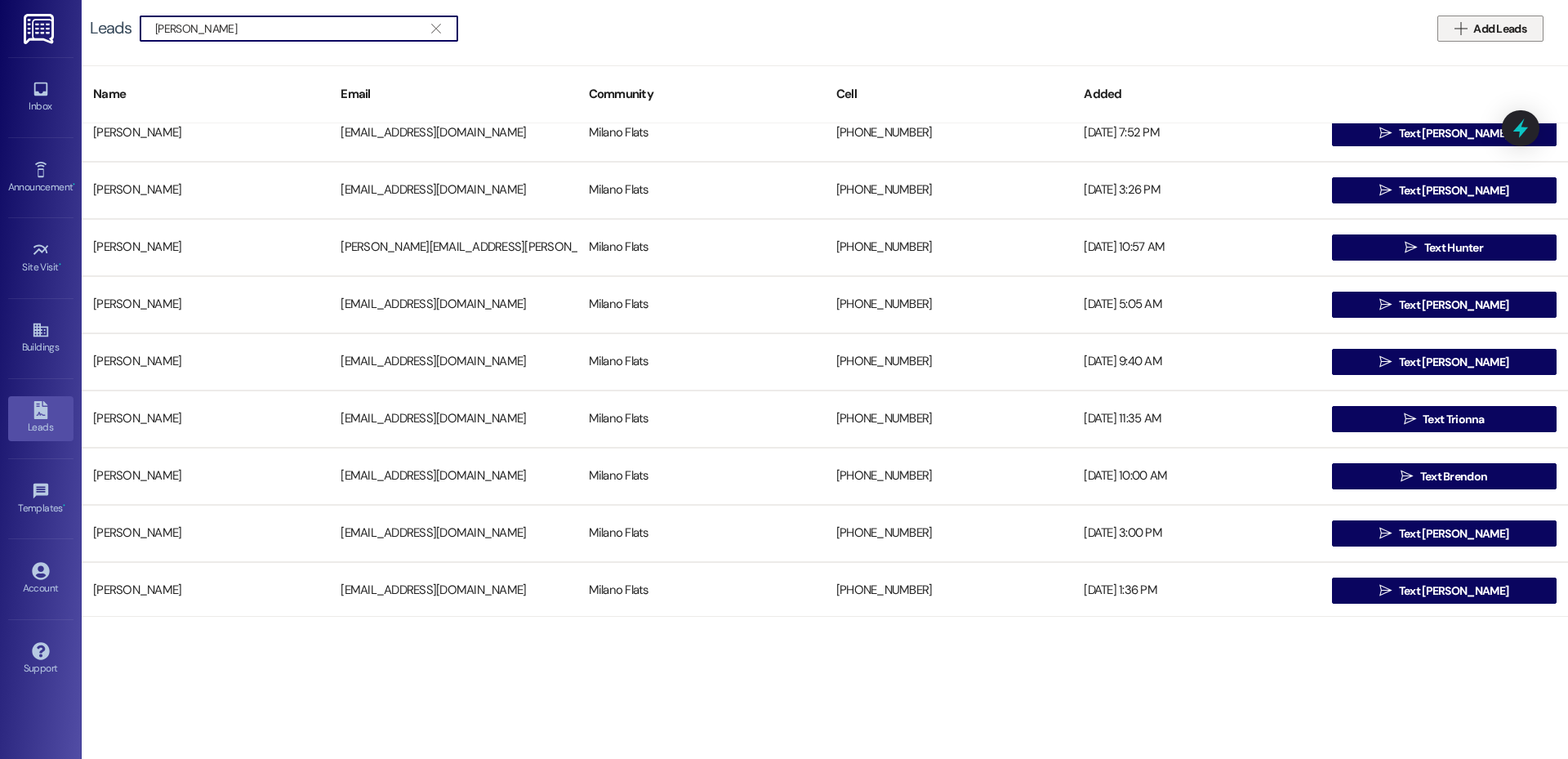
type input "[PERSON_NAME]"
click at [1458, 19] on button " Add Leads" at bounding box center [1490, 28] width 106 height 26
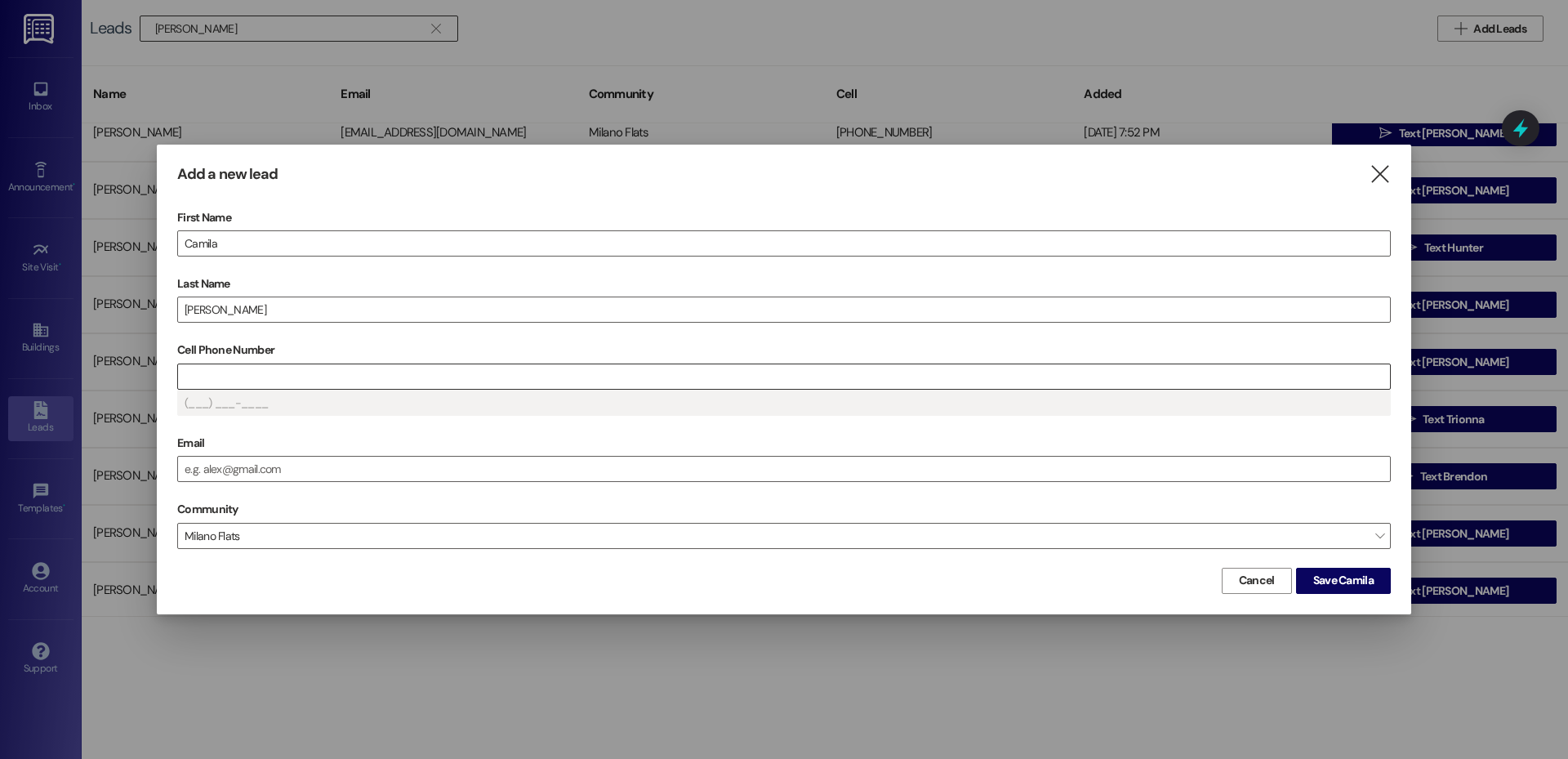
click at [220, 388] on div "Cell Phone Number (___) ___-____" at bounding box center [784, 375] width 1214 height 77
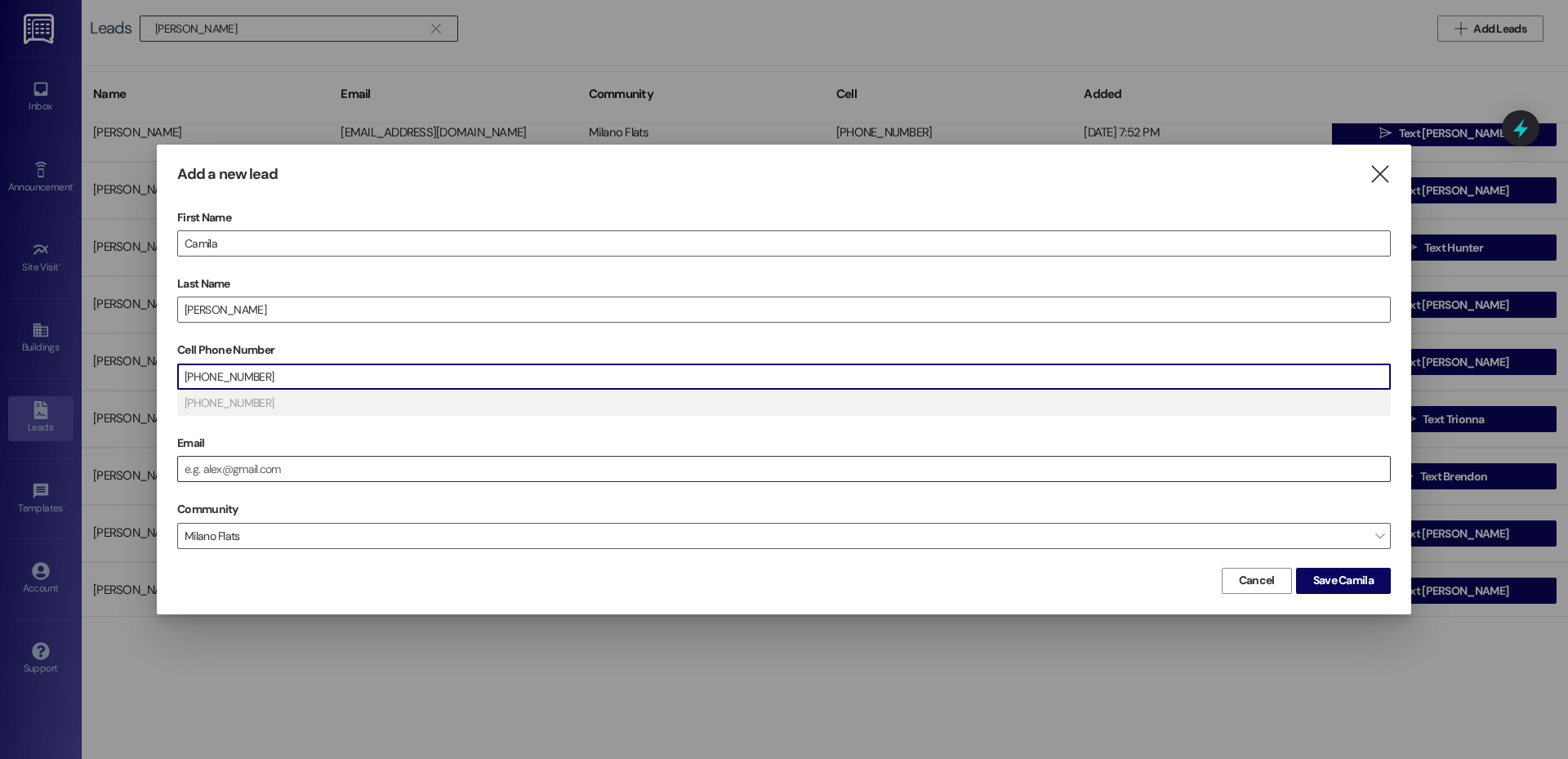
click at [277, 482] on div at bounding box center [784, 469] width 1214 height 26
click at [276, 480] on input "Email" at bounding box center [783, 469] width 1212 height 24
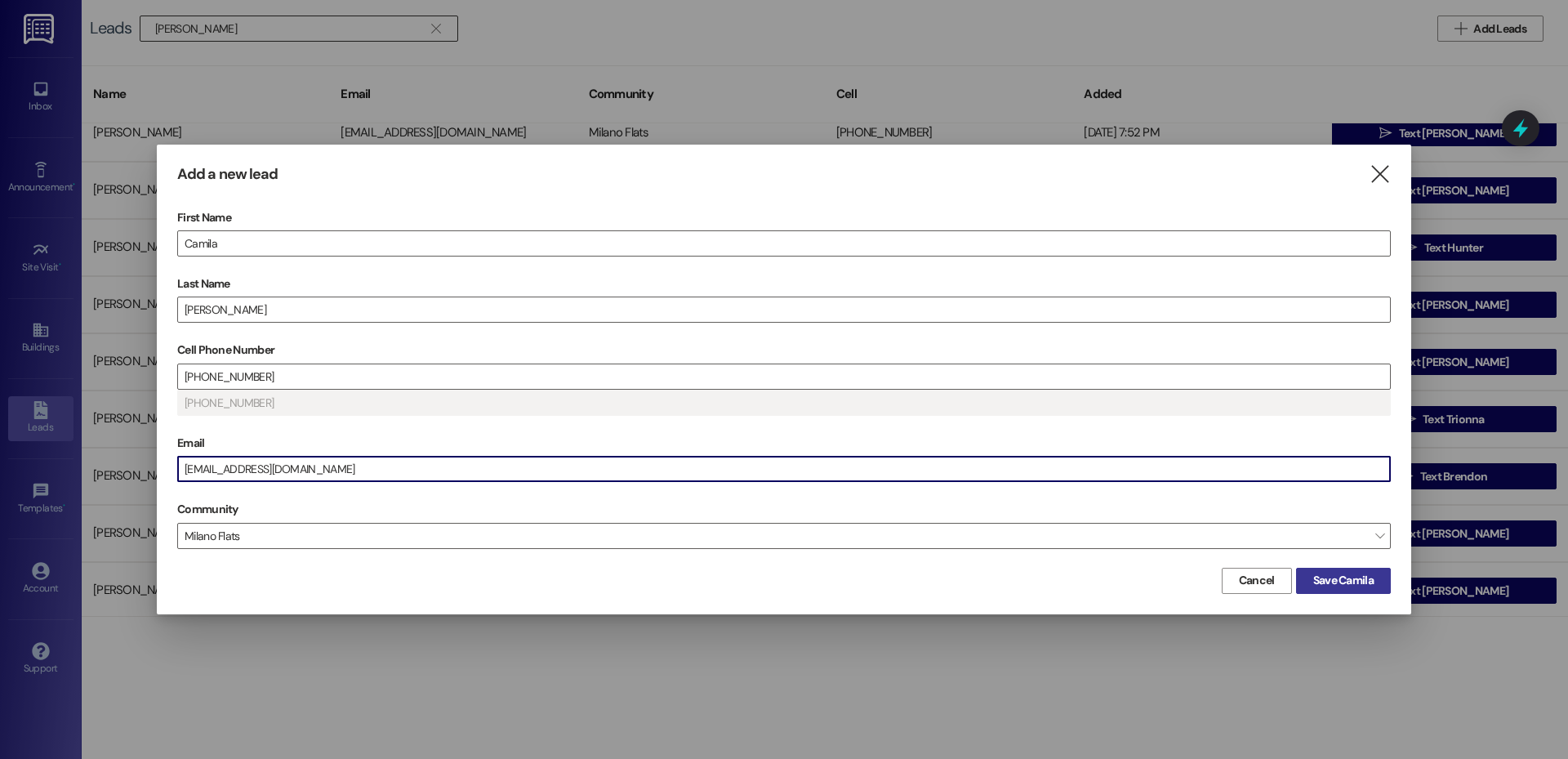
click at [1339, 583] on span "Save Camila" at bounding box center [1343, 581] width 61 height 18
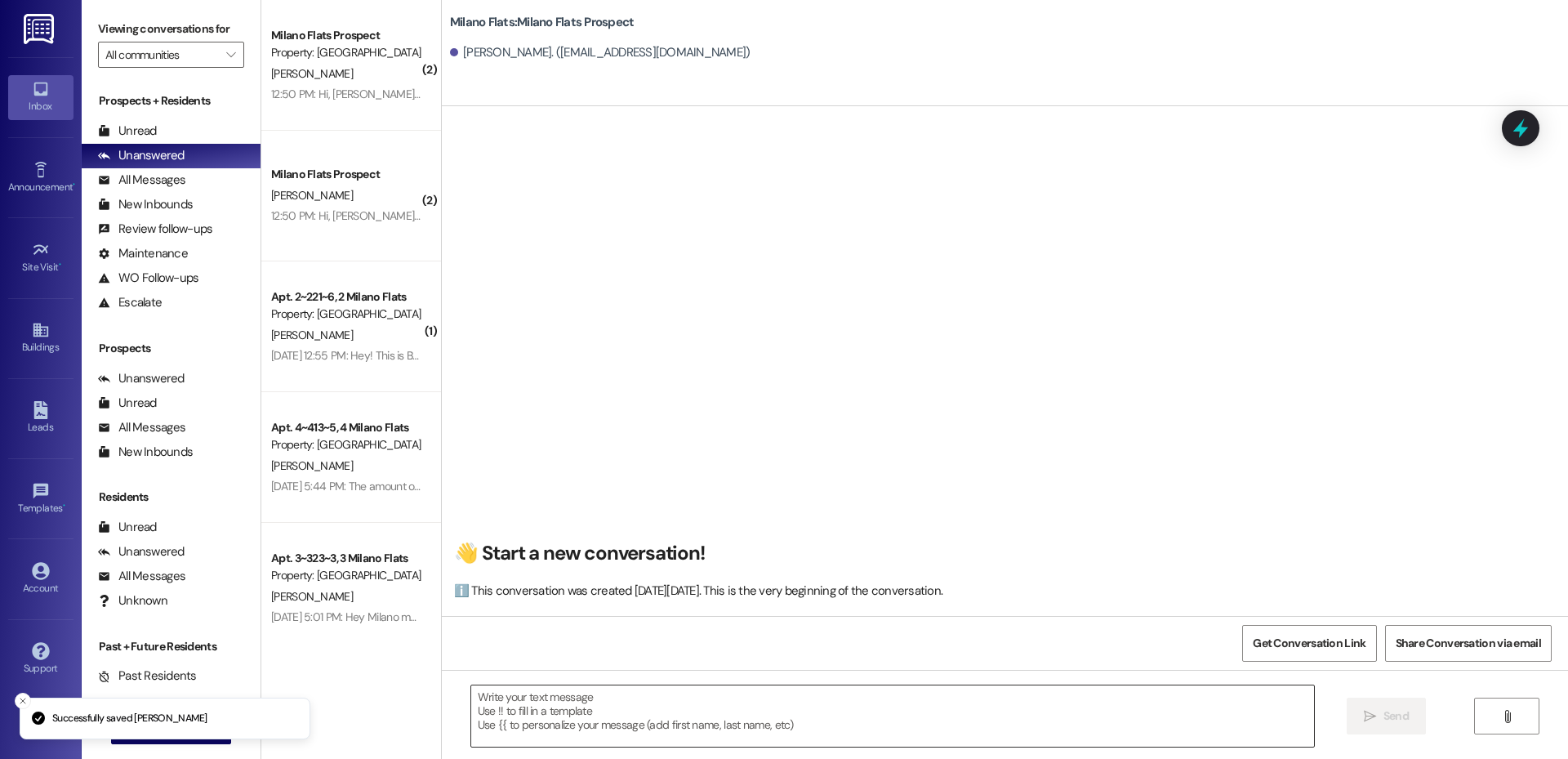
click at [581, 709] on textarea at bounding box center [892, 716] width 843 height 62
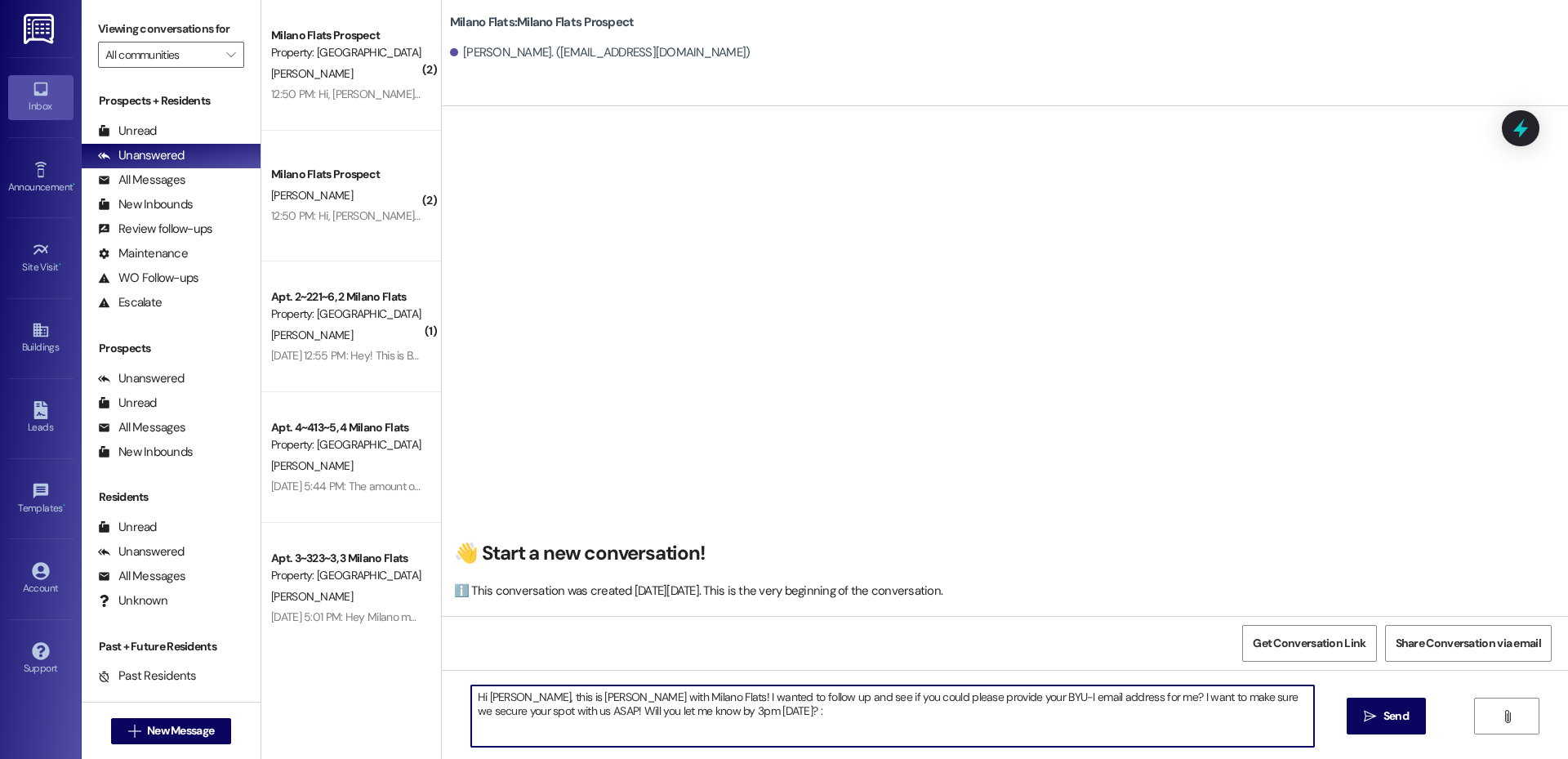
type textarea "Hi [PERSON_NAME], this is [PERSON_NAME] with Milano Flats! I wanted to follow u…"
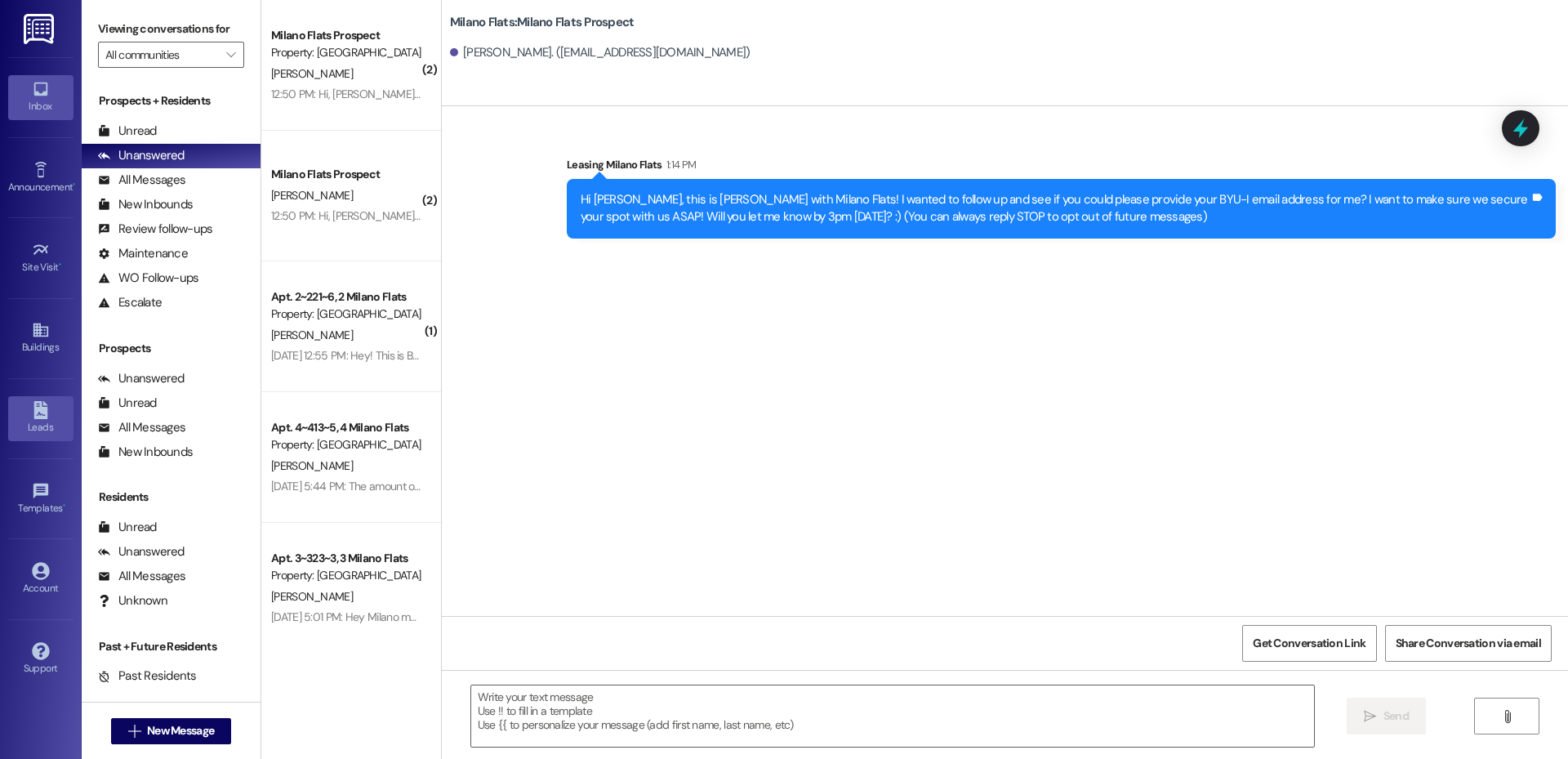
click at [18, 412] on link "Leads" at bounding box center [40, 418] width 65 height 44
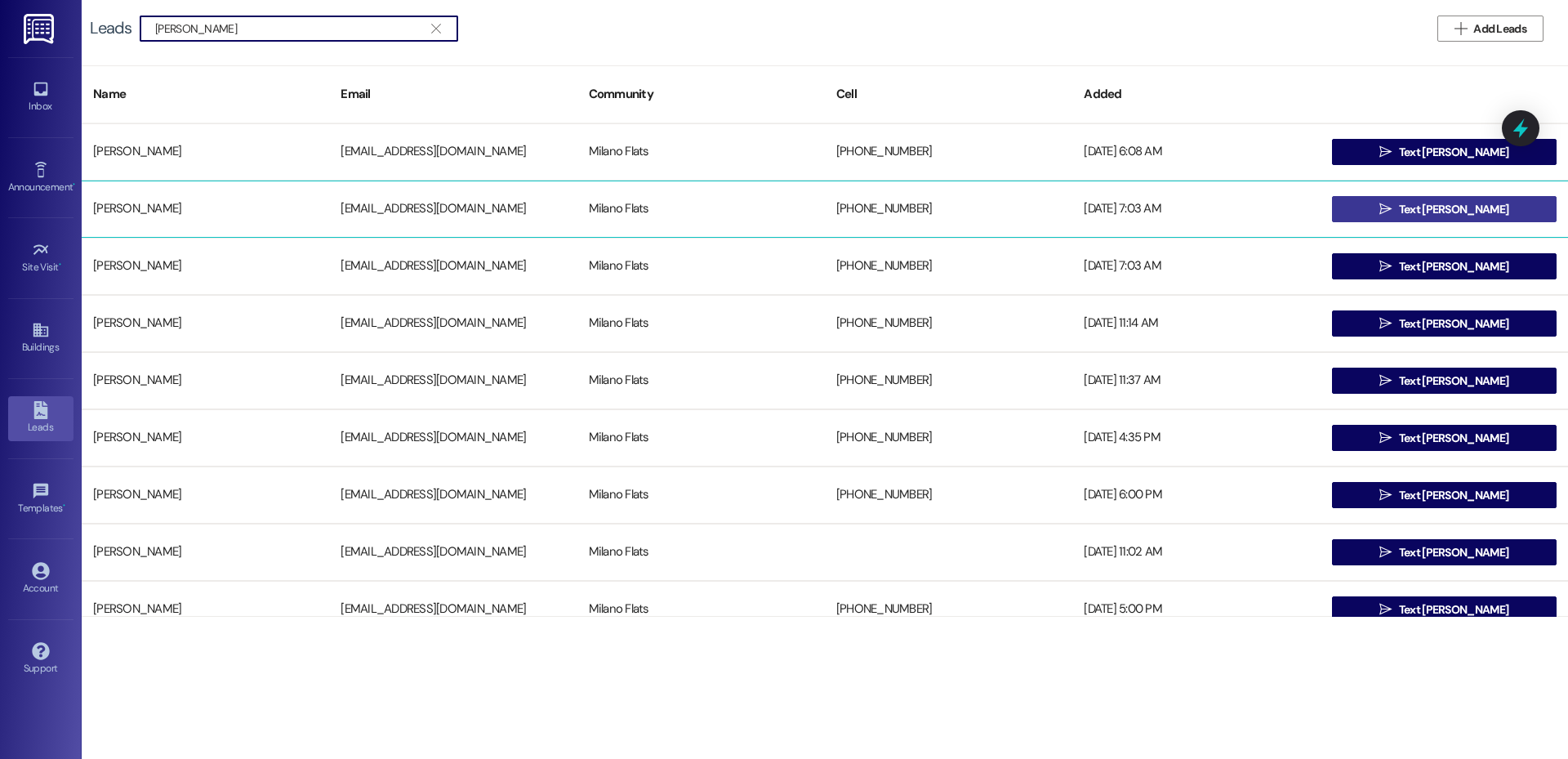
type input "[PERSON_NAME]"
click at [1383, 202] on button " Text [PERSON_NAME]" at bounding box center [1444, 209] width 225 height 26
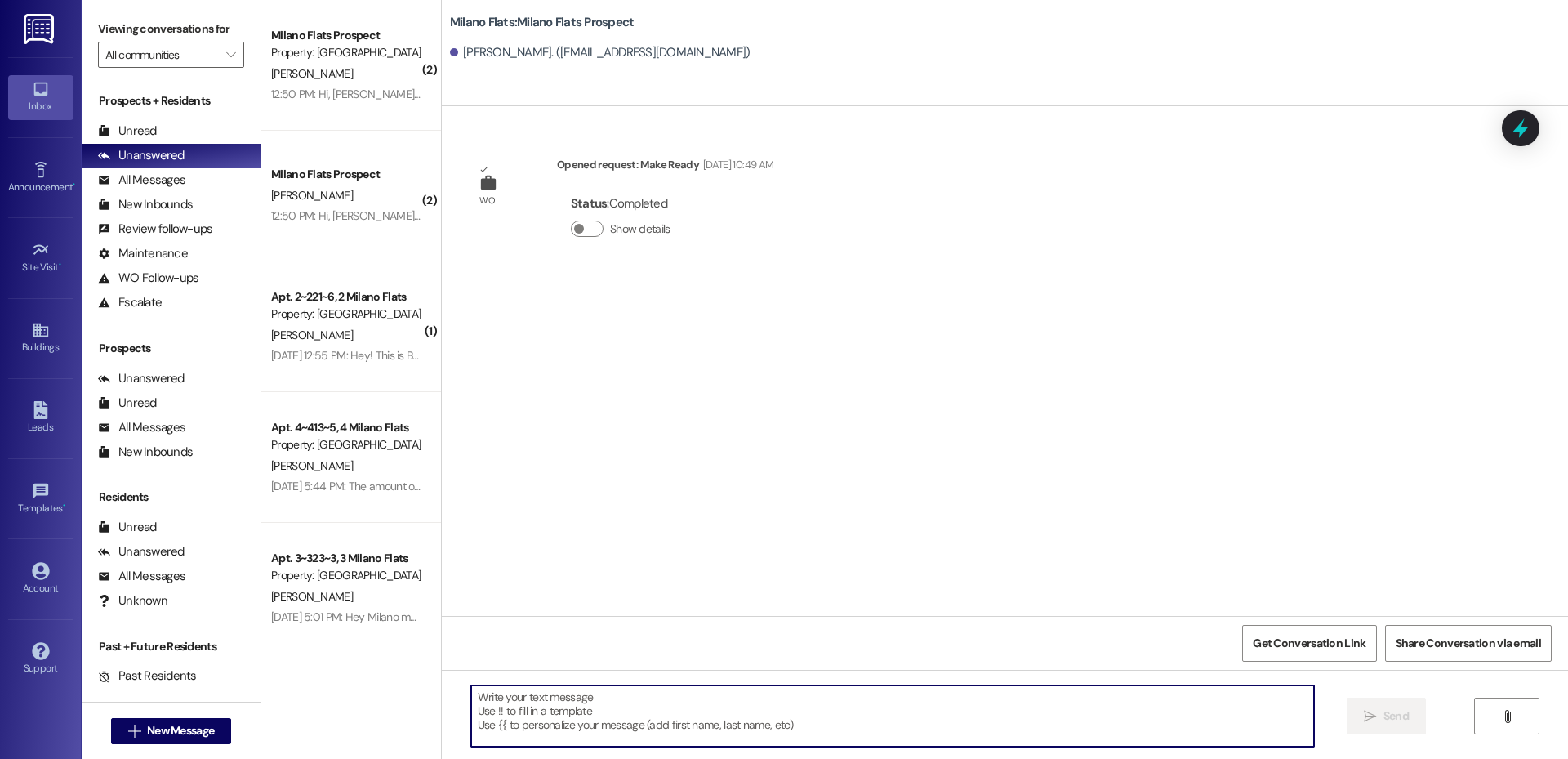
click at [654, 699] on textarea at bounding box center [892, 716] width 843 height 62
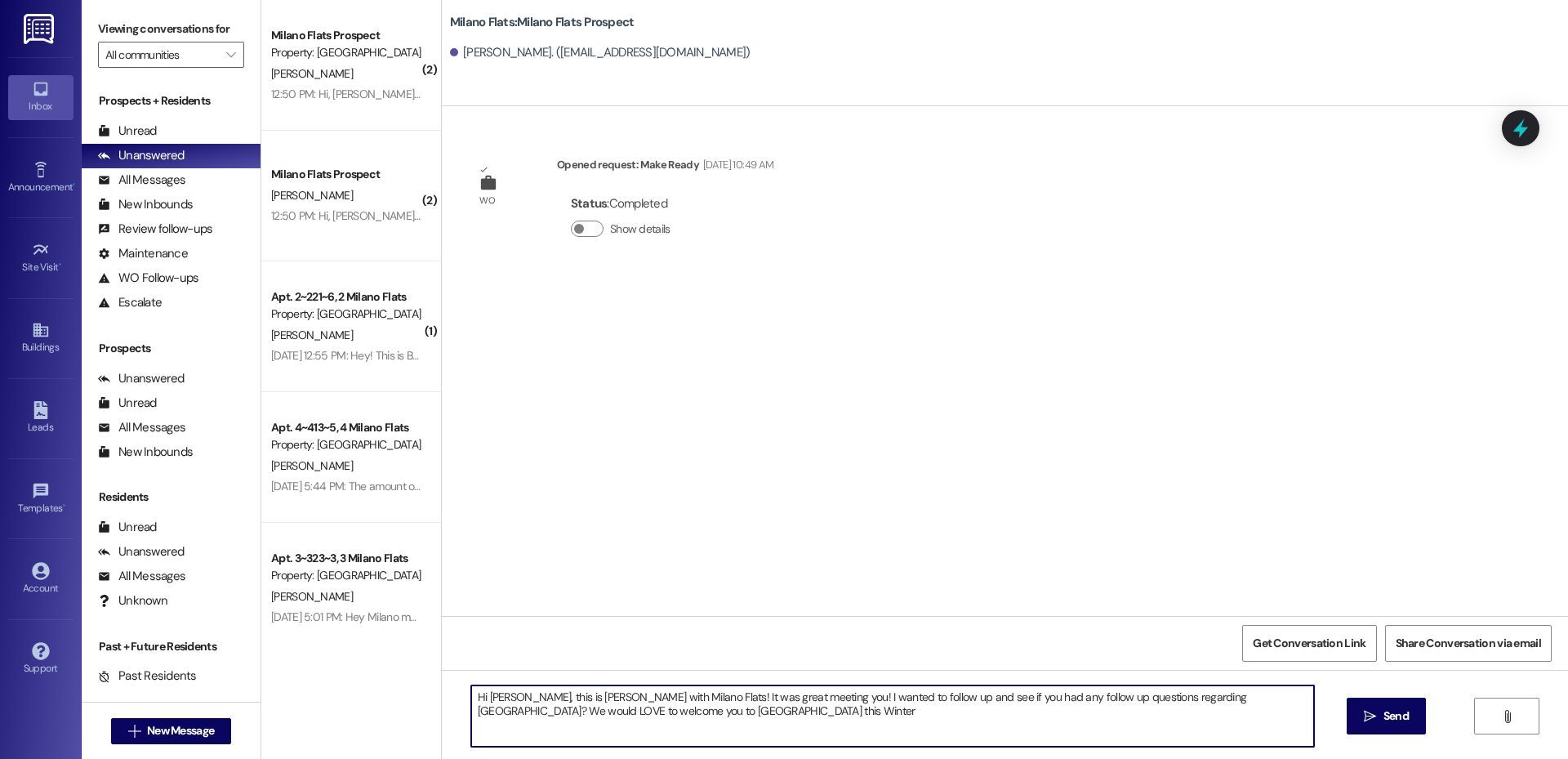
type textarea "Hi [PERSON_NAME], this is [PERSON_NAME] with Milano Flats! It was great meeting…"
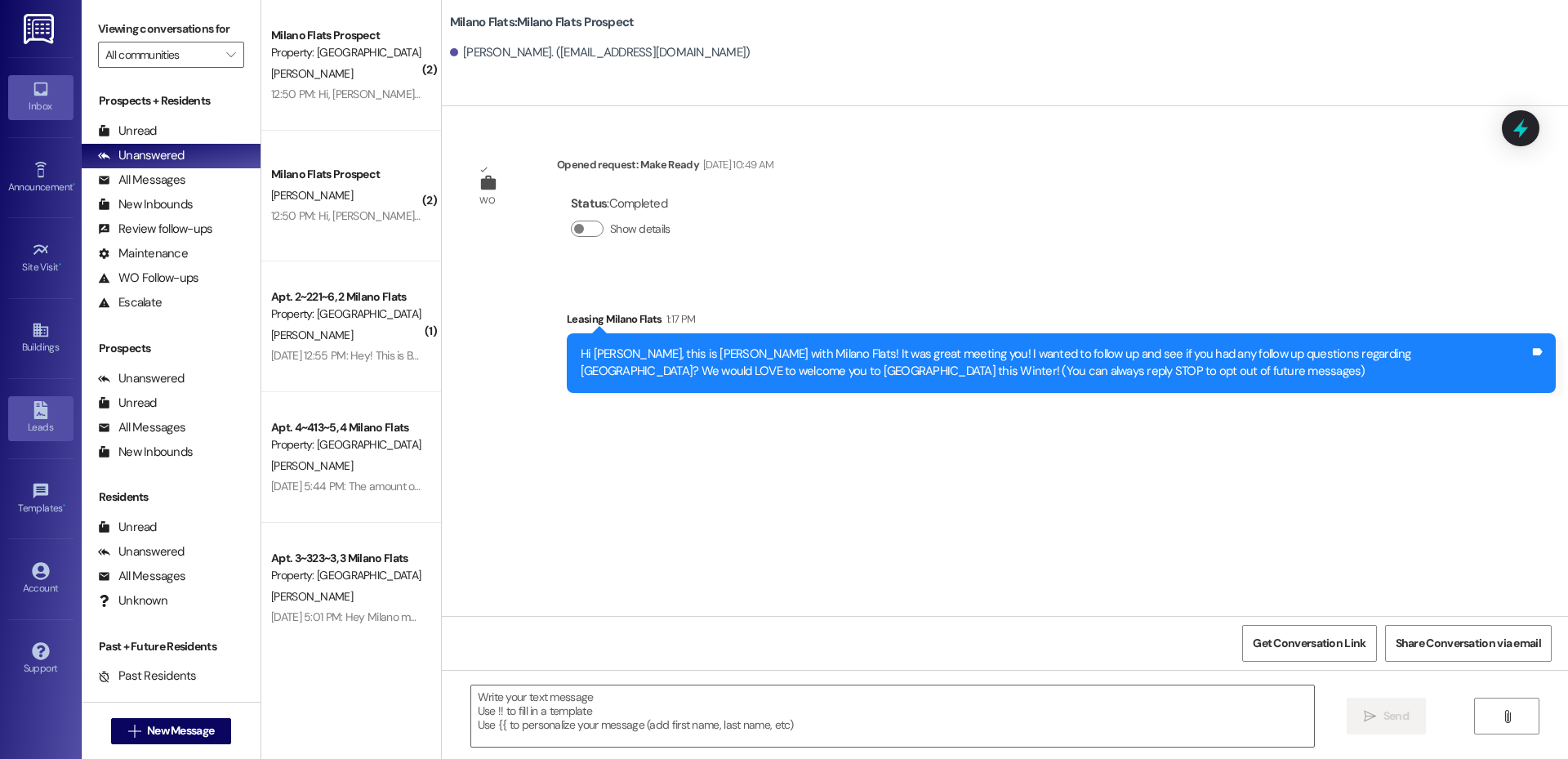
click at [34, 404] on icon at bounding box center [40, 410] width 14 height 18
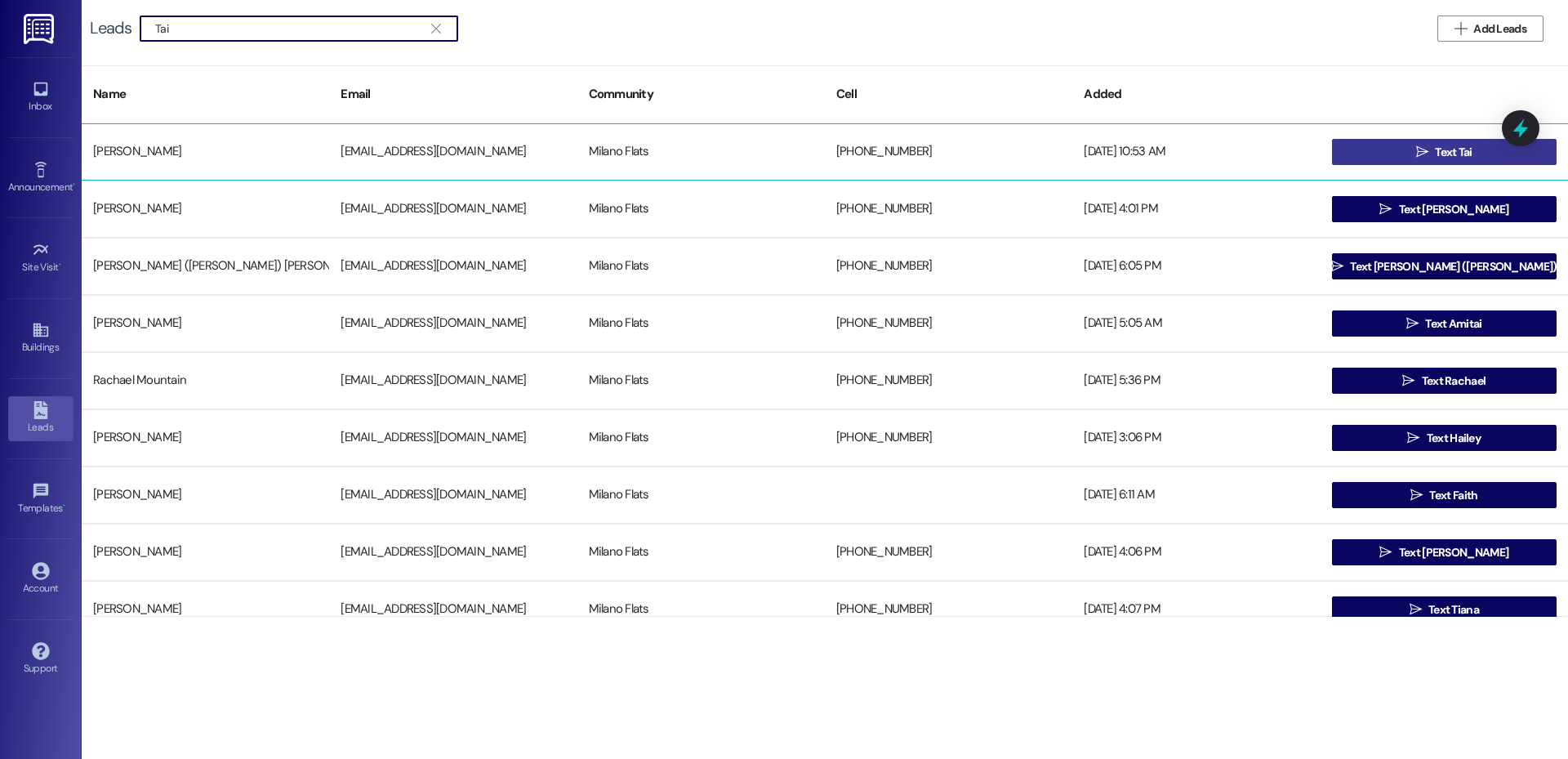
type input "Tai"
click at [1435, 148] on span "Text Tai" at bounding box center [1454, 152] width 37 height 18
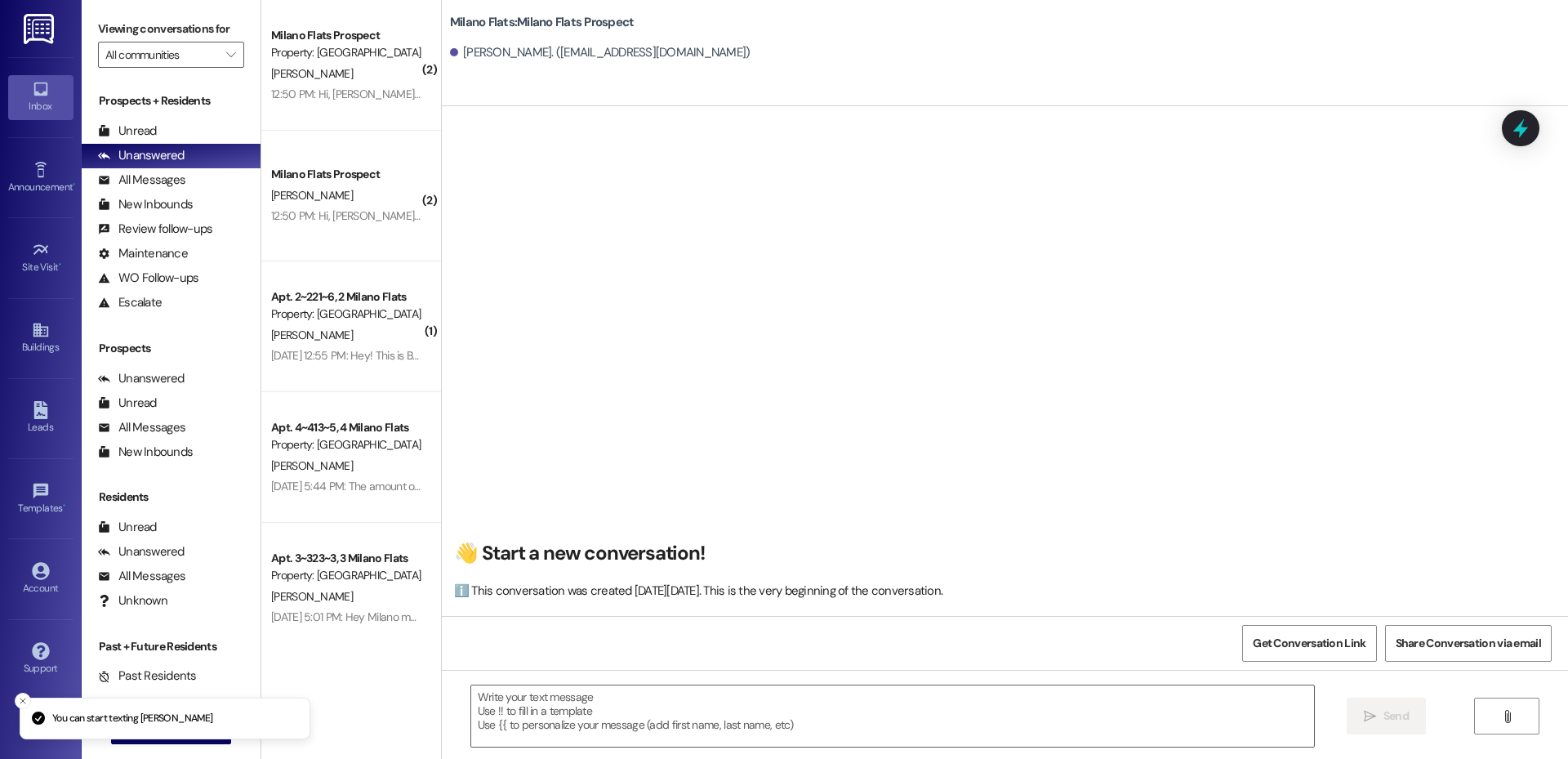
click at [628, 705] on textarea at bounding box center [892, 716] width 843 height 62
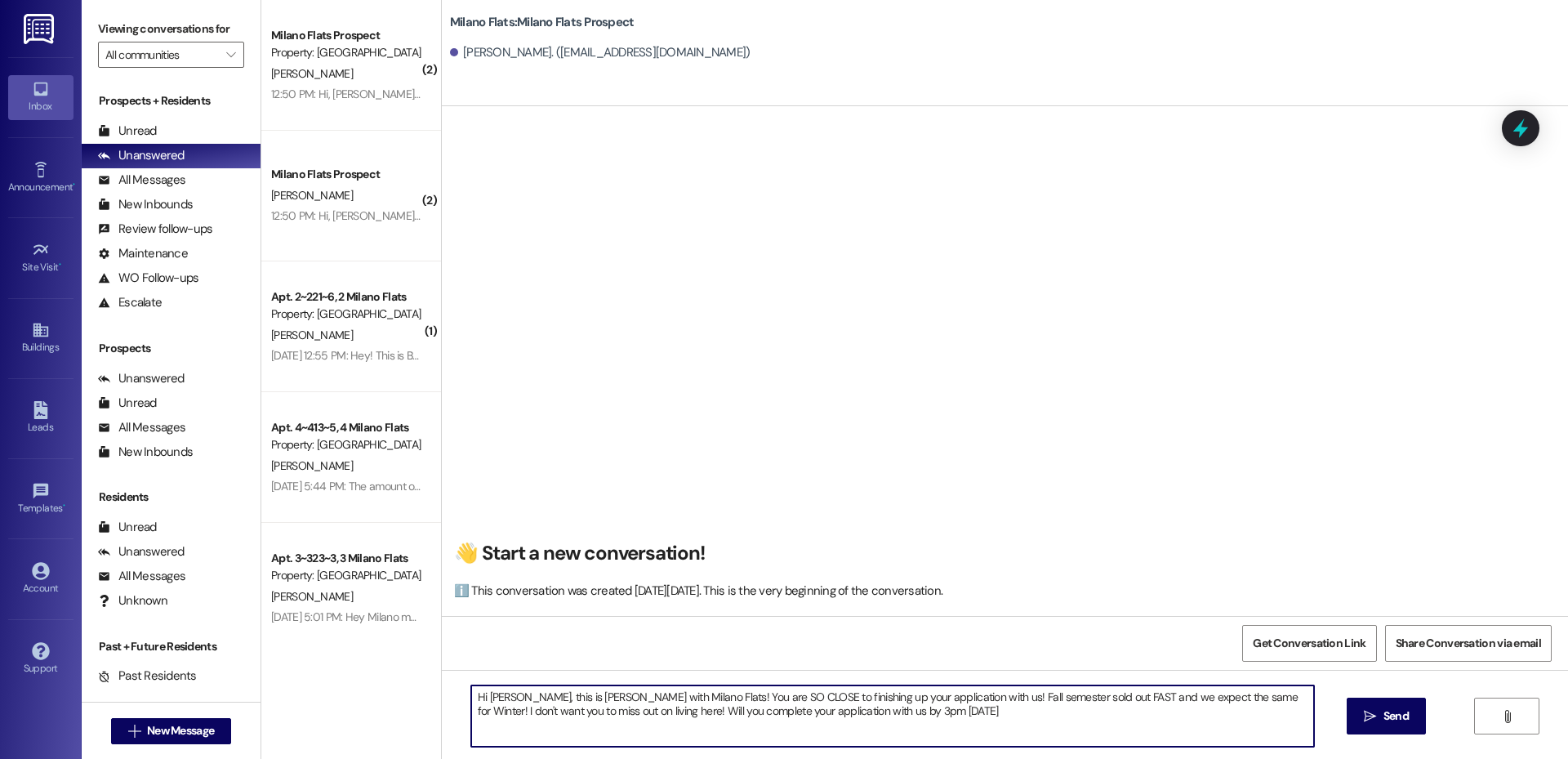
type textarea "Hi [PERSON_NAME], this is [PERSON_NAME] with Milano Flats! You are SO CLOSE to …"
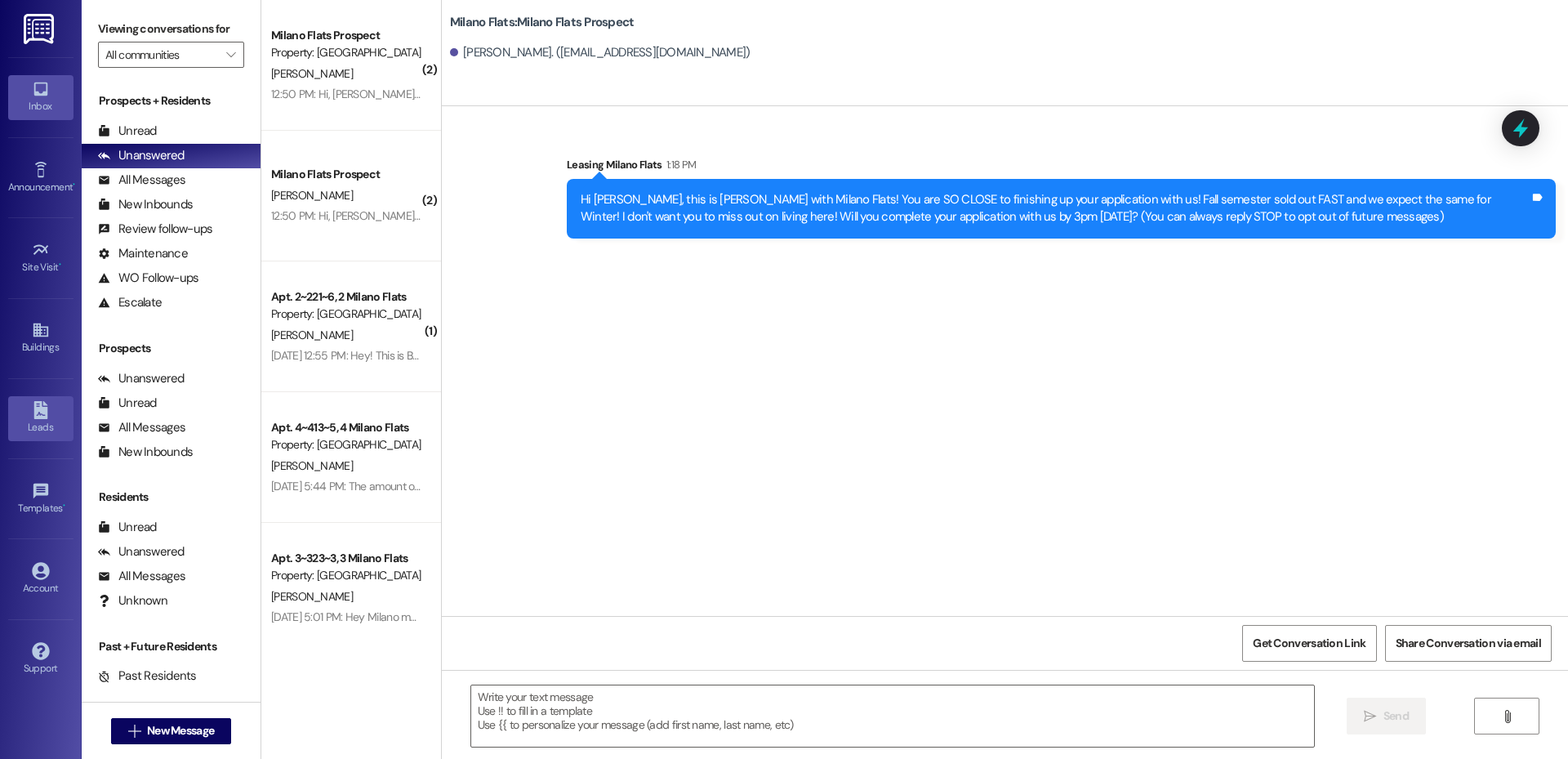
click at [52, 420] on div "Leads" at bounding box center [41, 427] width 82 height 17
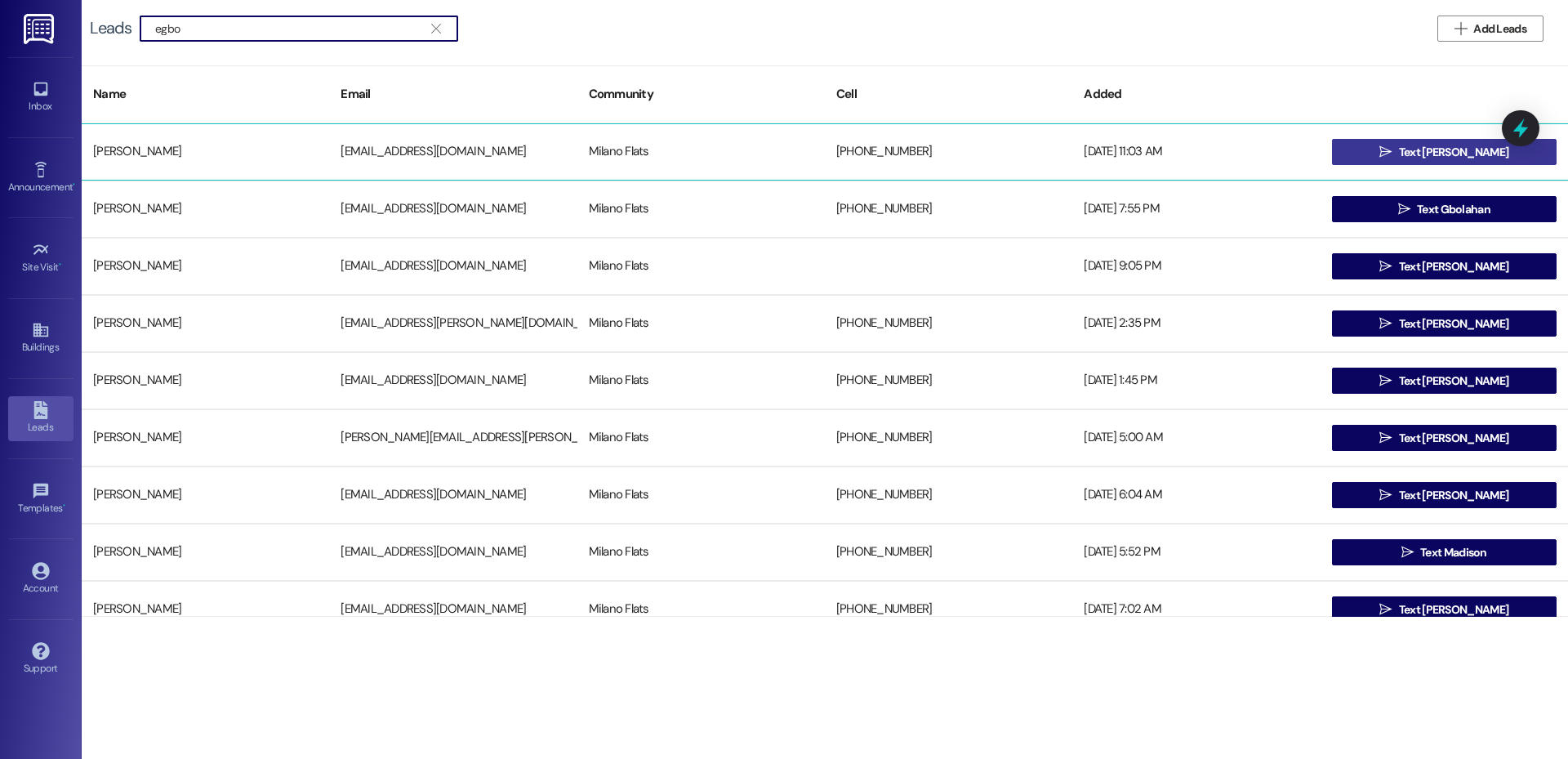
type input "egbo"
click at [1392, 152] on button " Text [PERSON_NAME]" at bounding box center [1444, 151] width 225 height 26
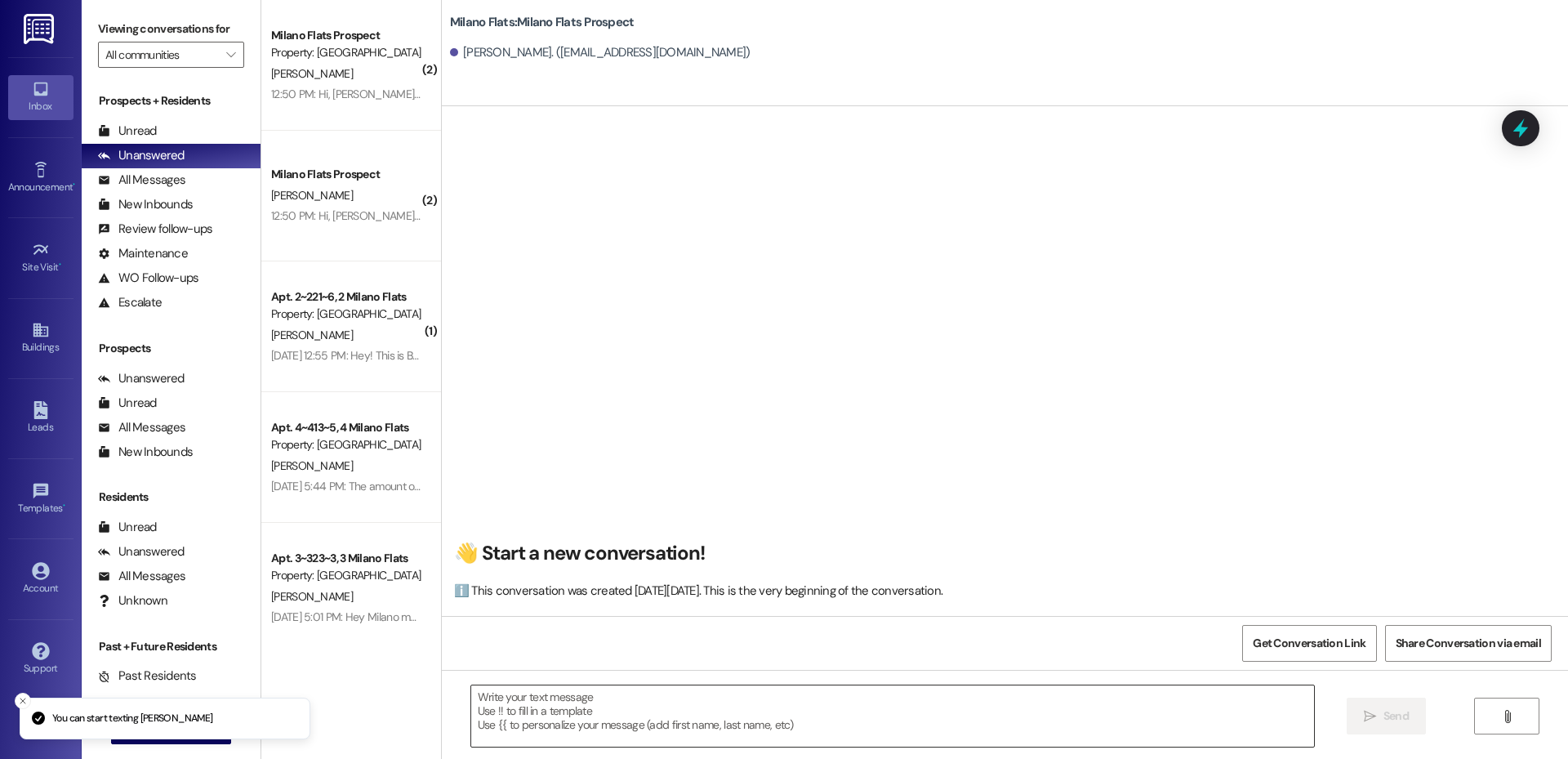
click at [667, 727] on textarea at bounding box center [892, 716] width 843 height 62
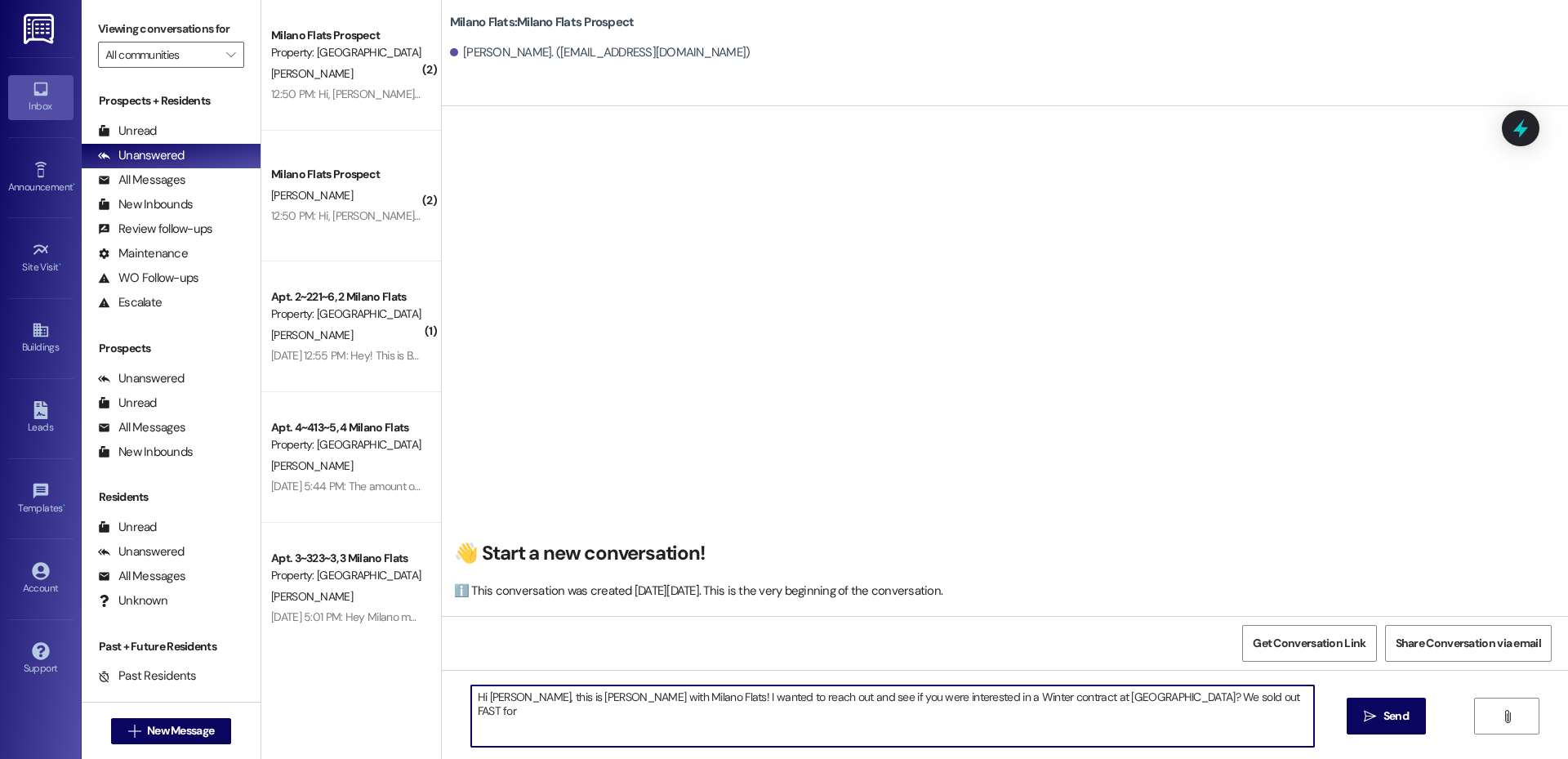
type textarea "Hi [PERSON_NAME], this is [PERSON_NAME] with Milano Flats! I wanted to reach ou…"
